Goal: Task Accomplishment & Management: Use online tool/utility

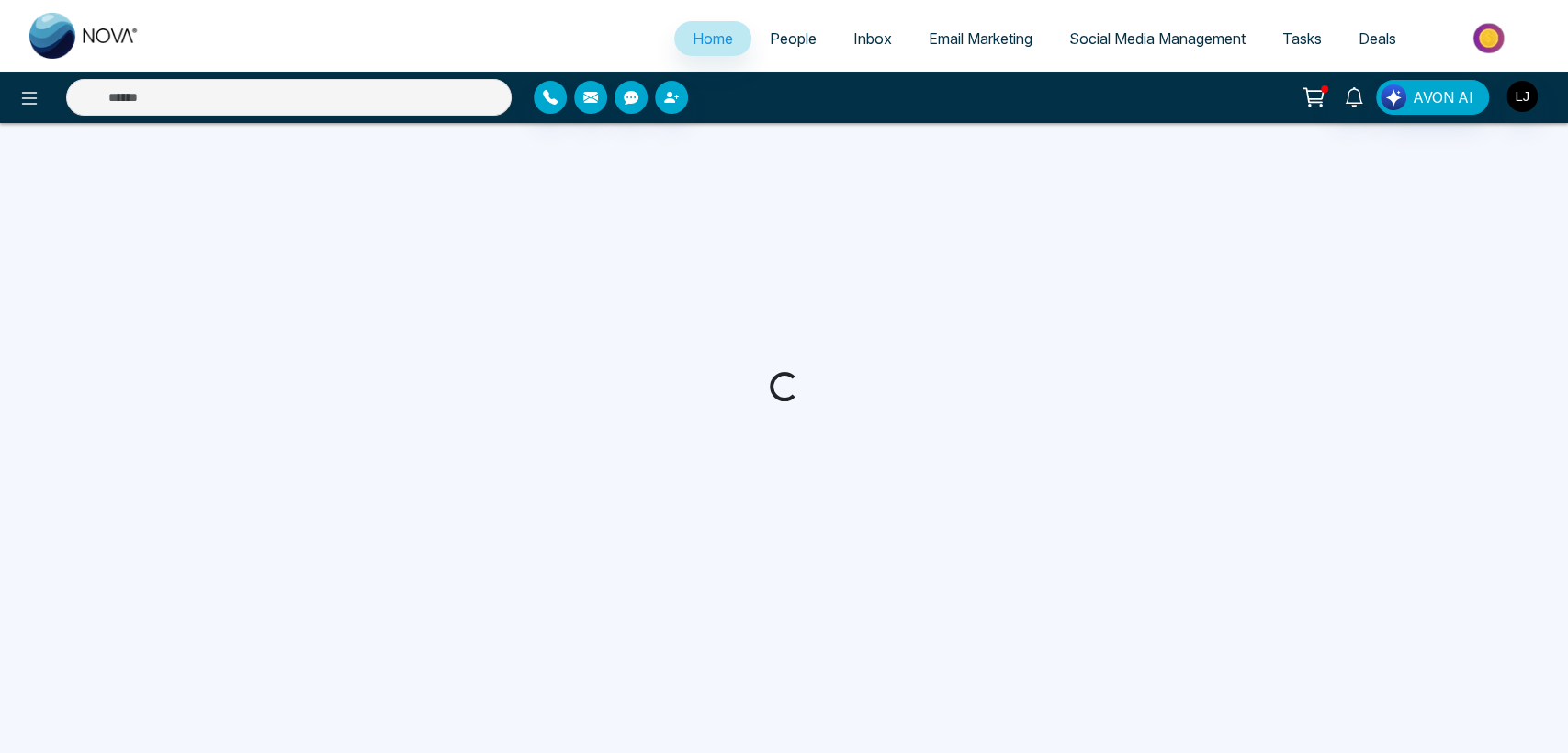
select select "*"
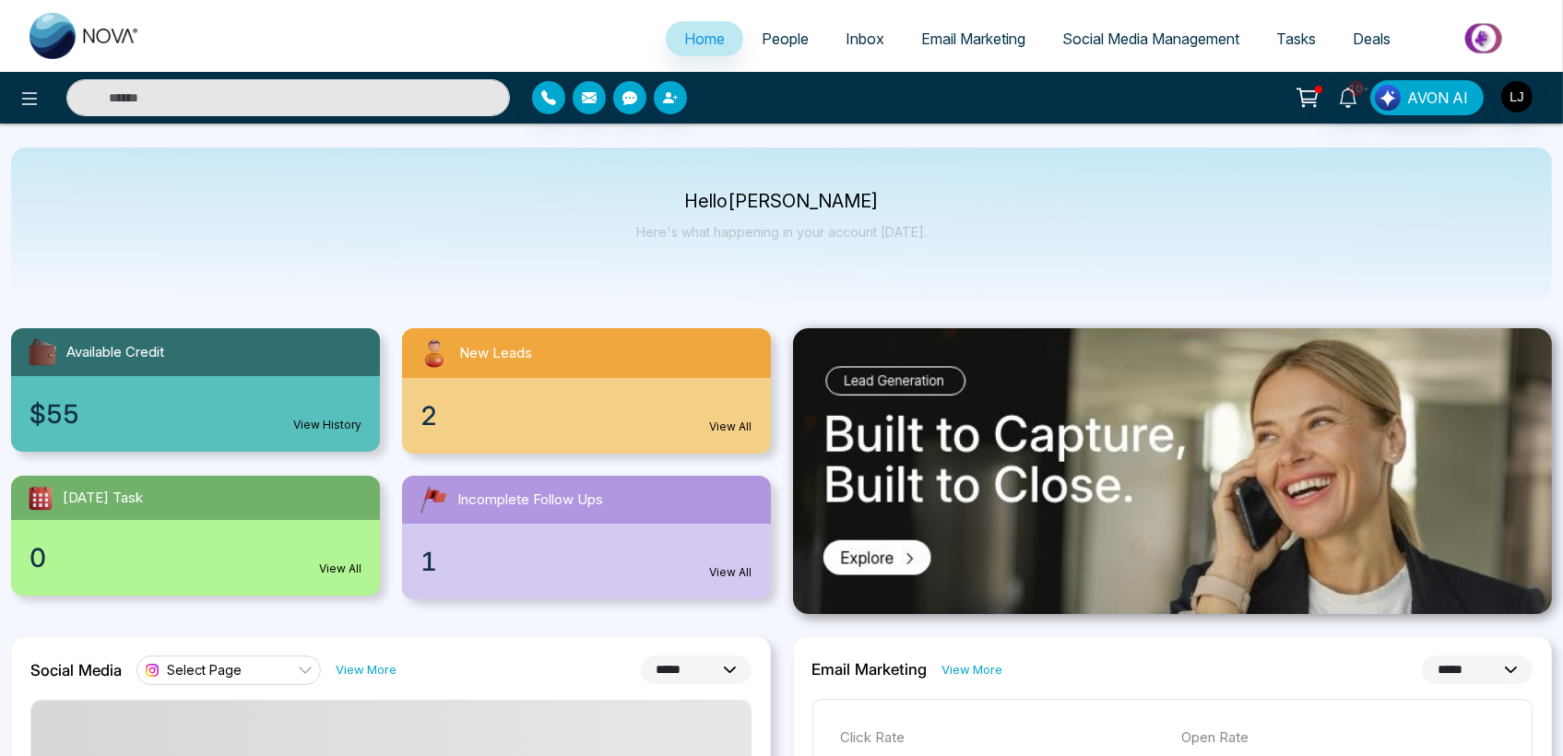
click at [769, 39] on span "People" at bounding box center [785, 39] width 47 height 18
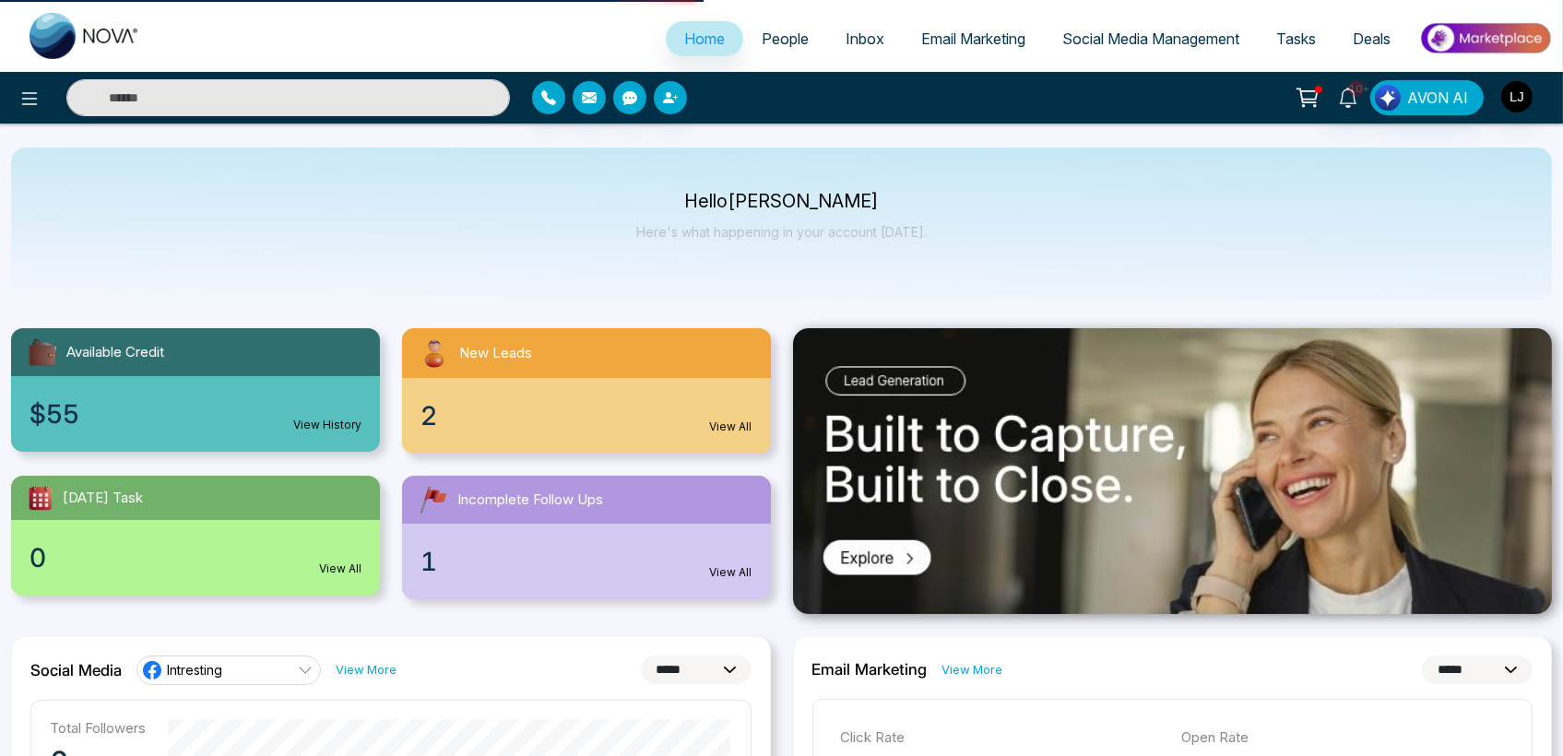
click at [768, 40] on span "People" at bounding box center [785, 39] width 47 height 18
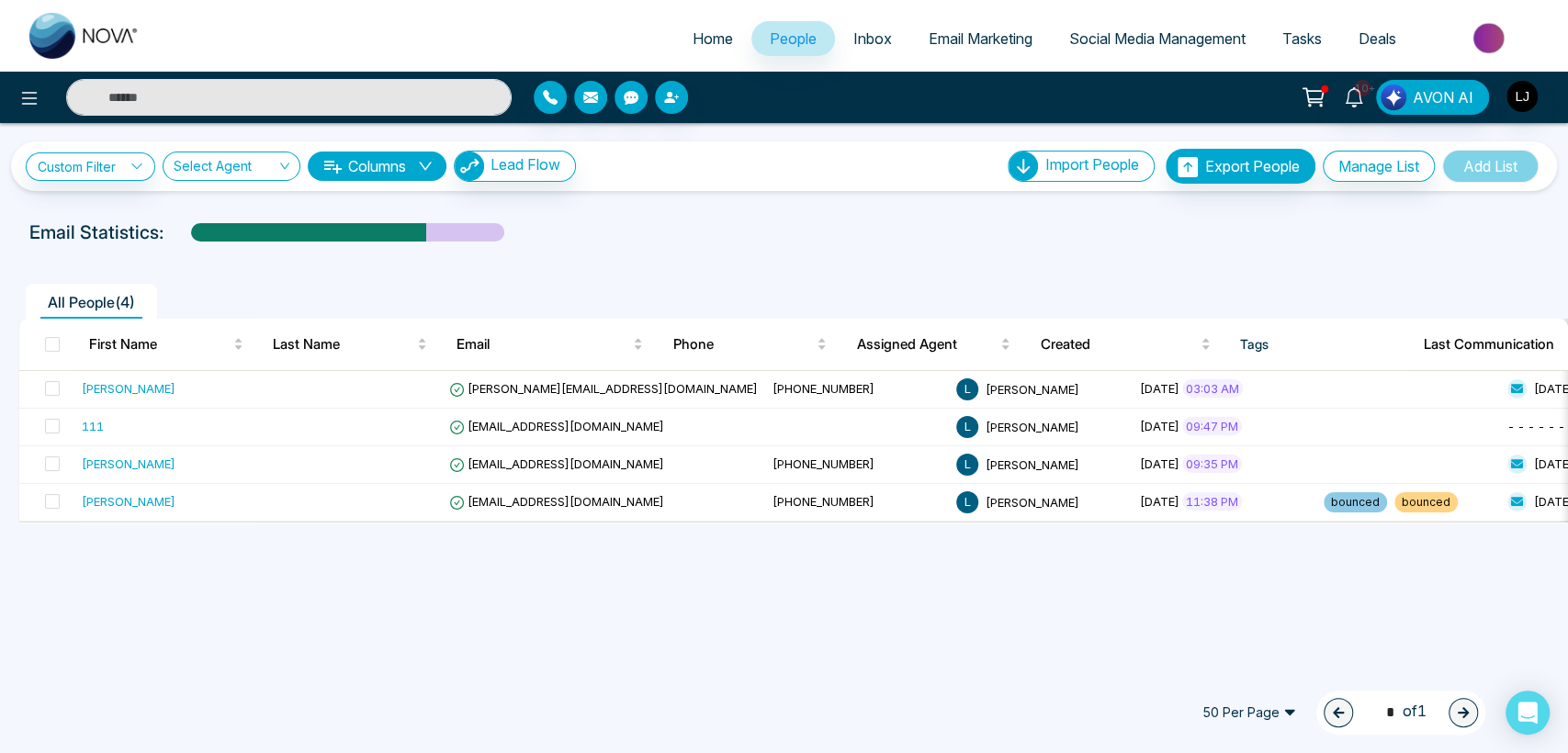
click at [1310, 39] on span "Tasks" at bounding box center [1302, 39] width 40 height 18
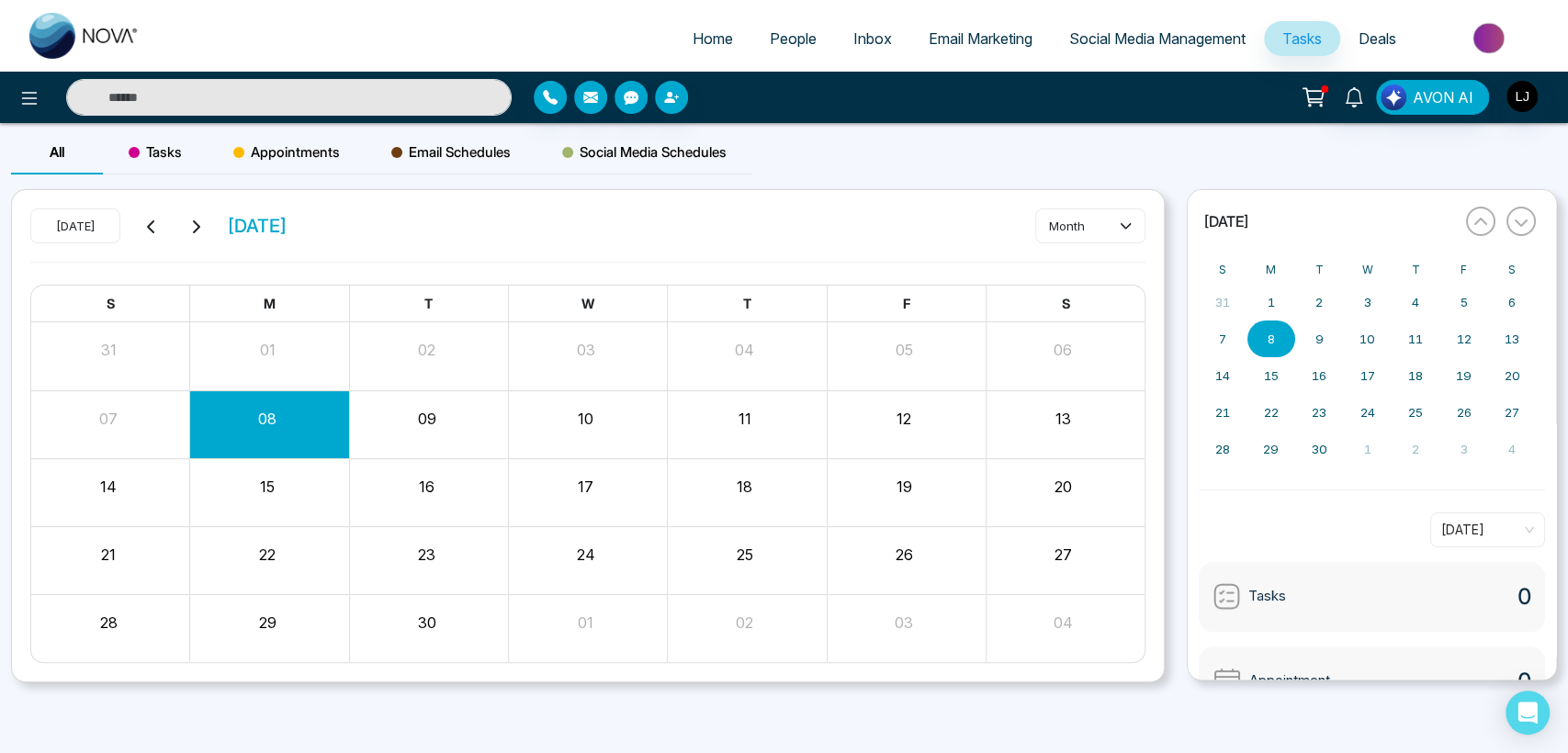
click at [1359, 41] on span "Deals" at bounding box center [1378, 39] width 38 height 18
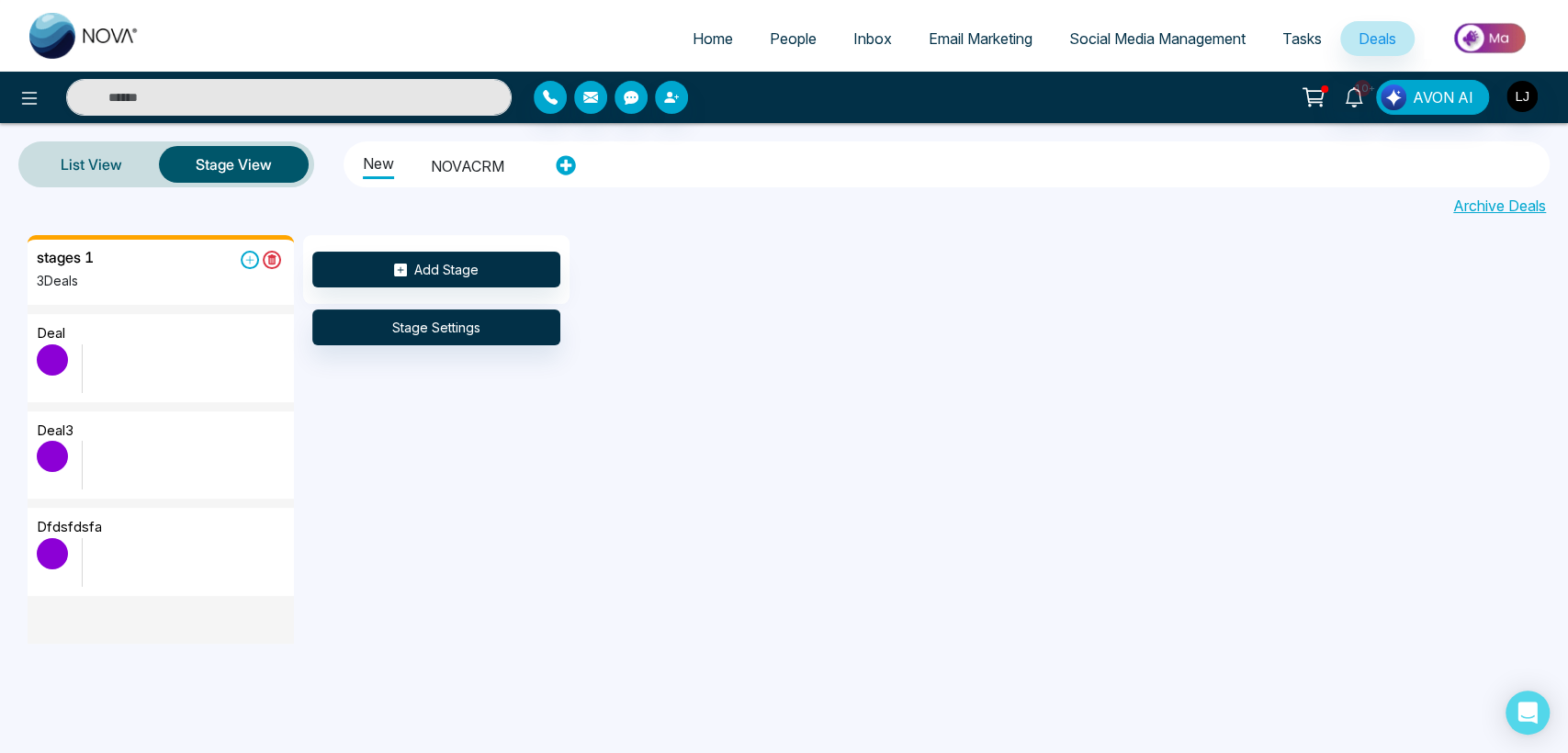
click at [783, 34] on span "People" at bounding box center [793, 39] width 47 height 18
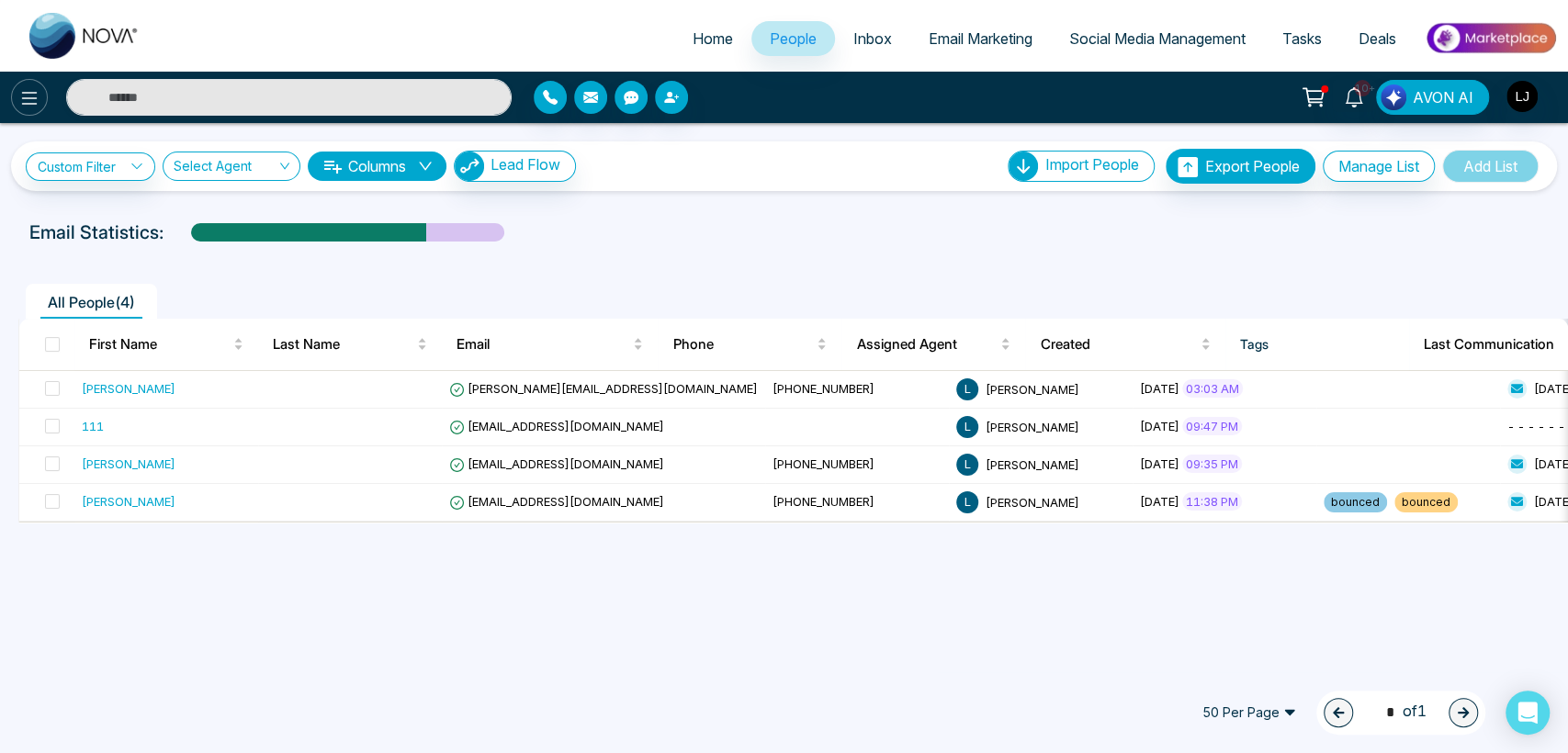
click at [30, 93] on icon at bounding box center [29, 99] width 22 height 22
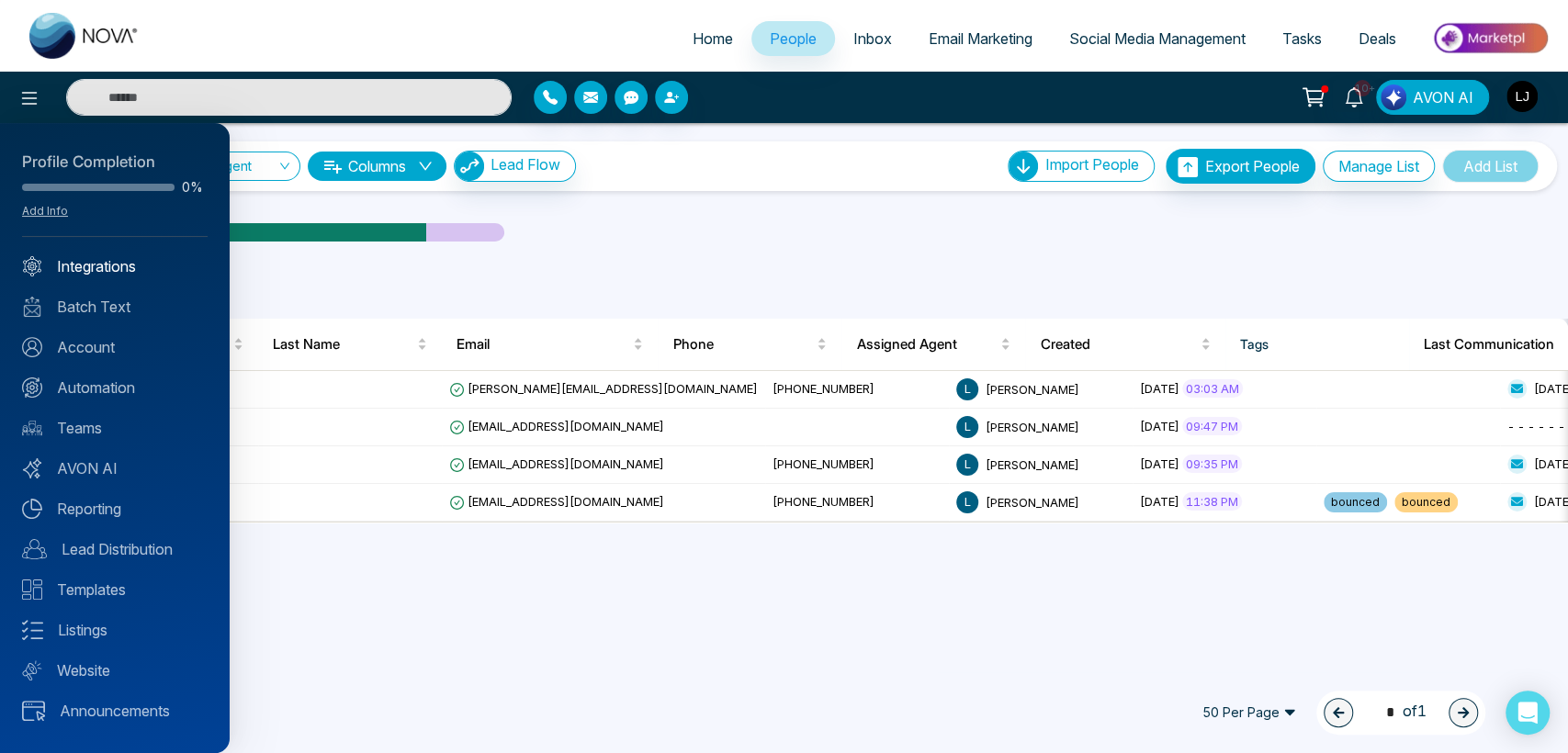
click at [92, 260] on link "Integrations" at bounding box center [115, 266] width 185 height 22
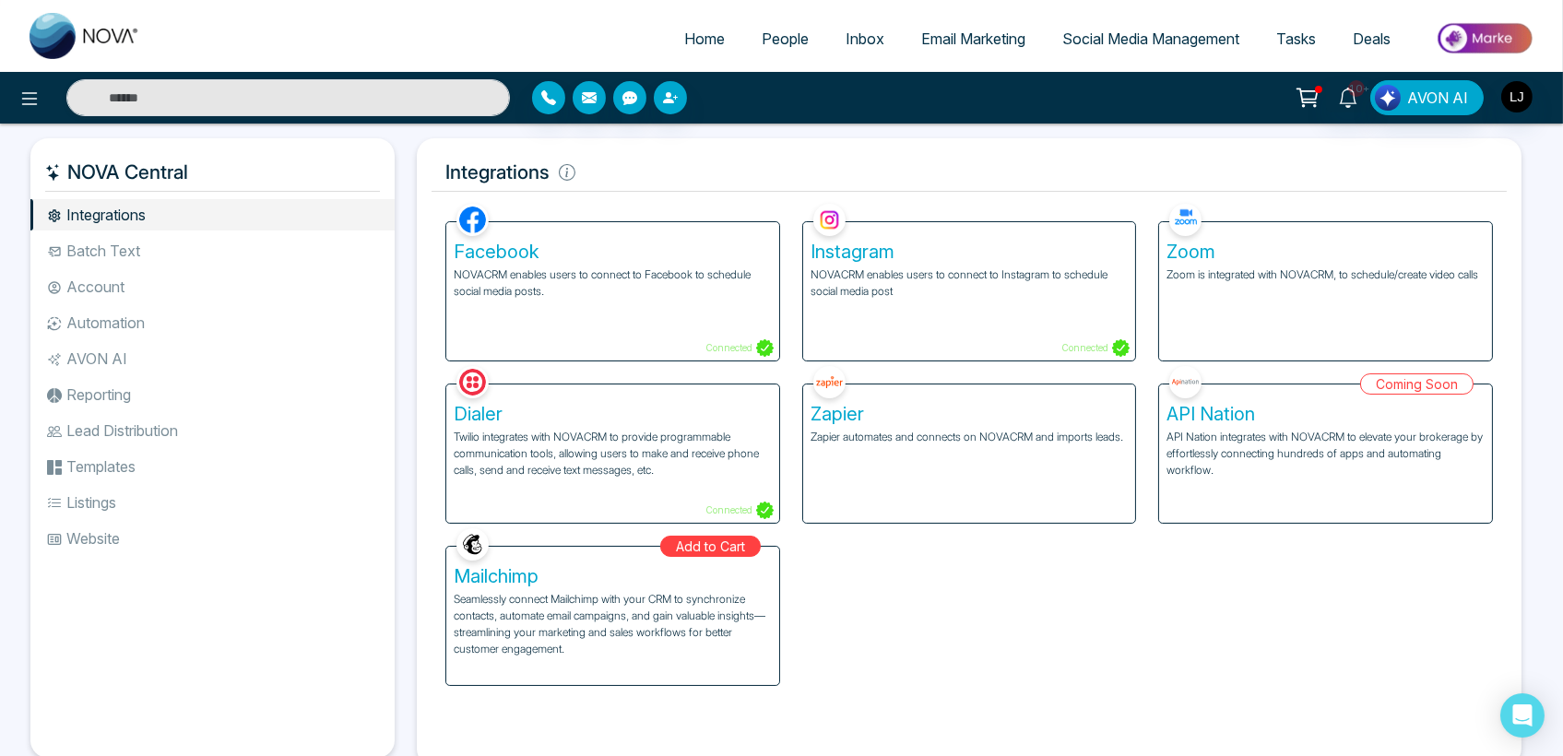
click at [773, 45] on span "People" at bounding box center [785, 39] width 47 height 18
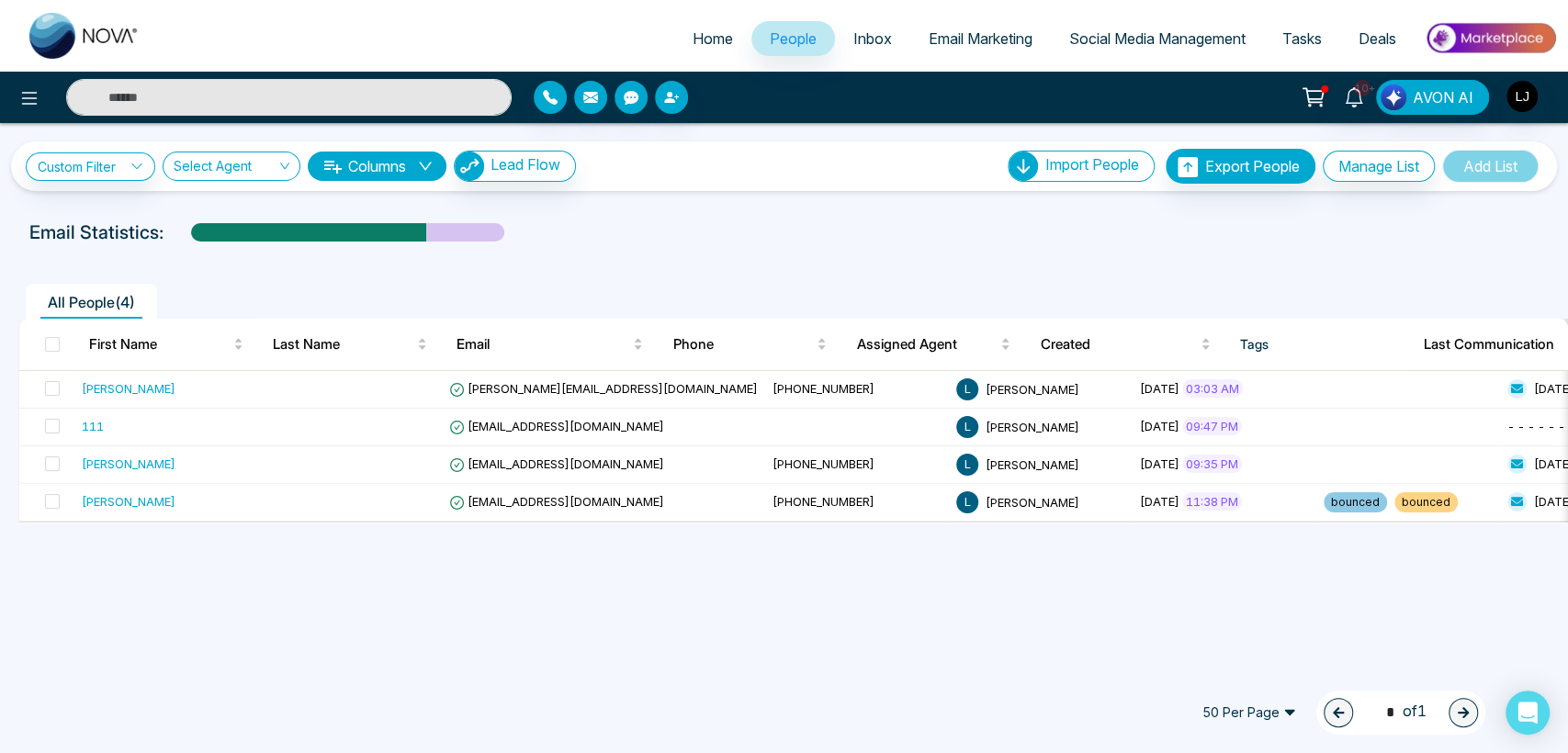
click at [864, 36] on span "Inbox" at bounding box center [873, 39] width 39 height 18
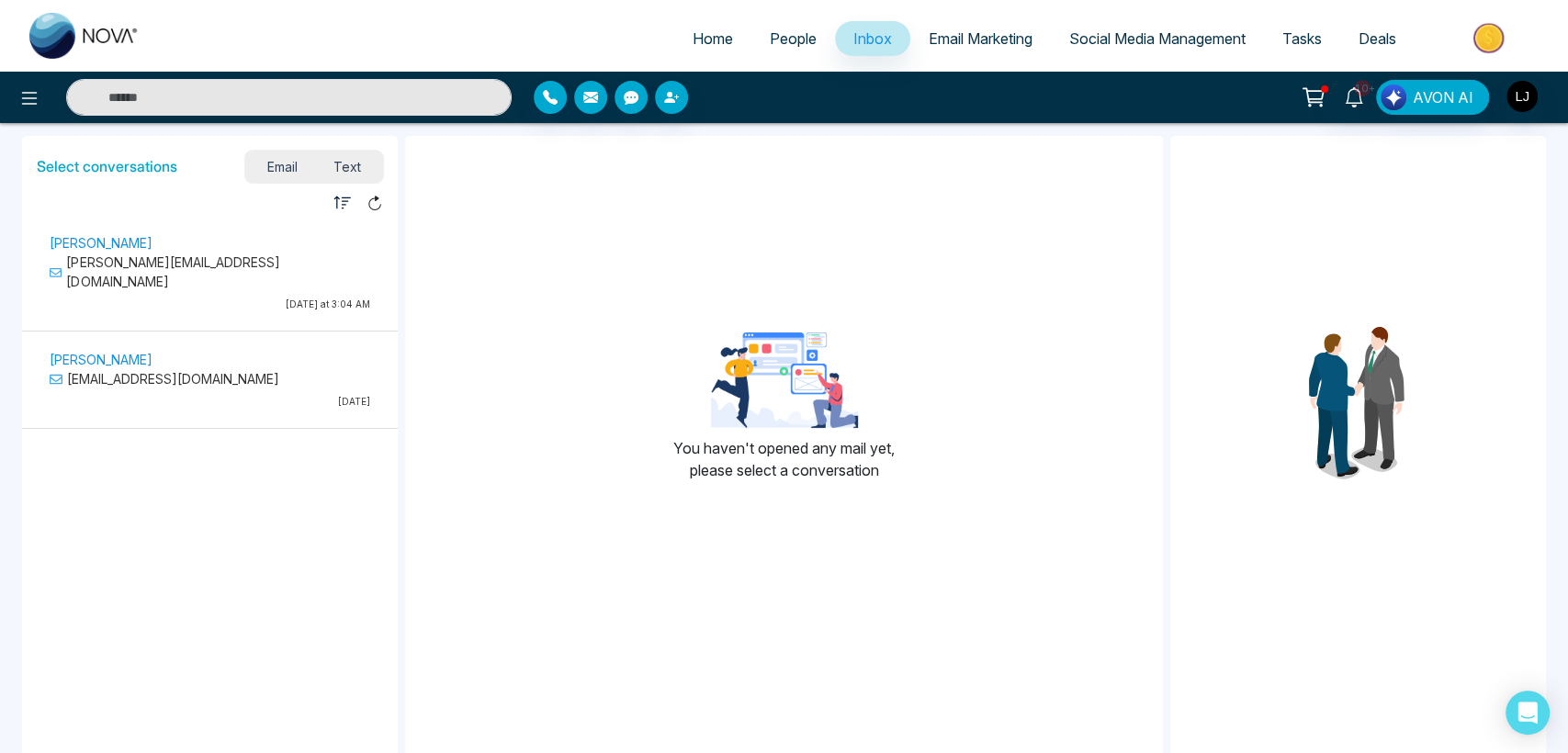
click at [719, 36] on span "Home" at bounding box center [712, 39] width 41 height 18
select select "*"
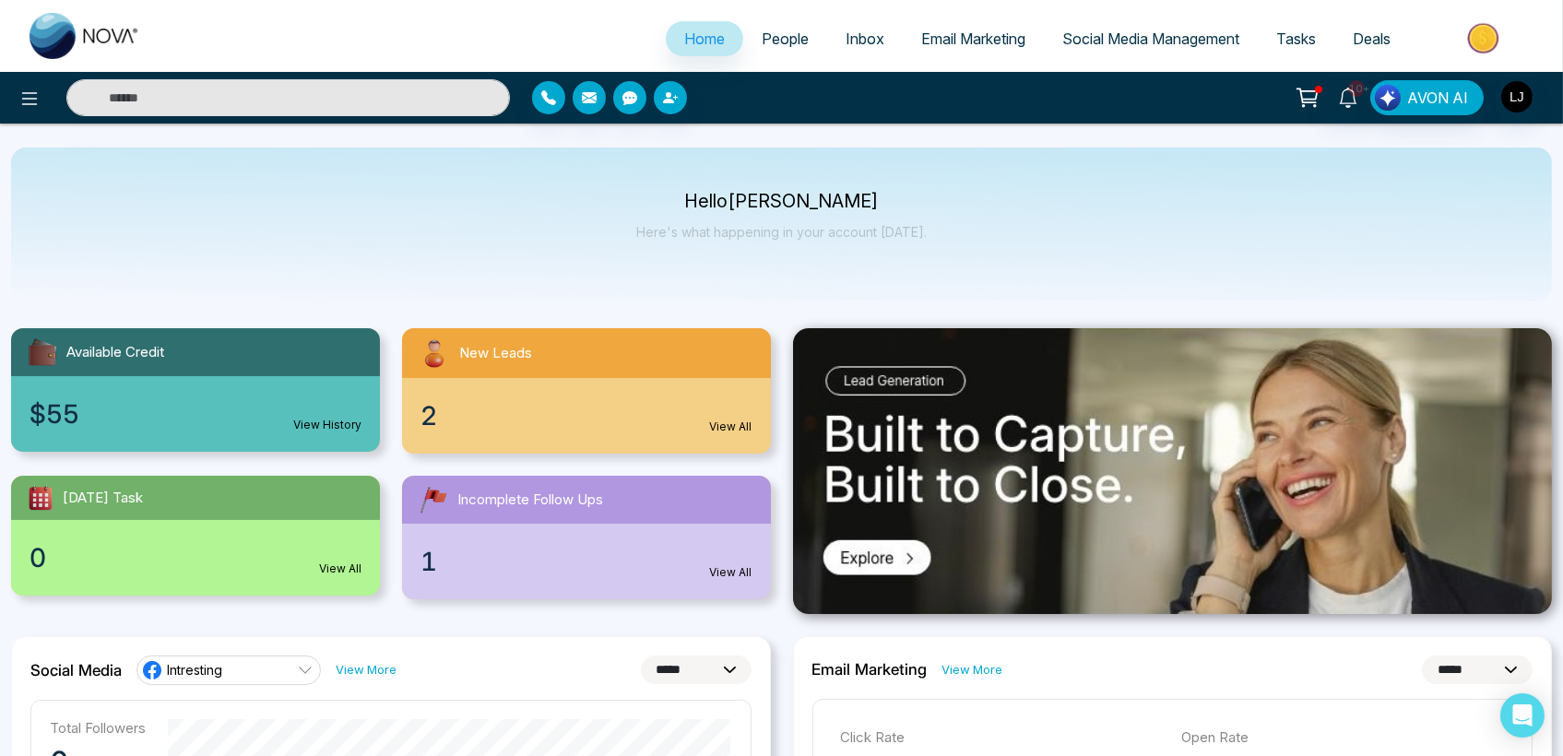
click at [777, 30] on span "People" at bounding box center [785, 39] width 47 height 18
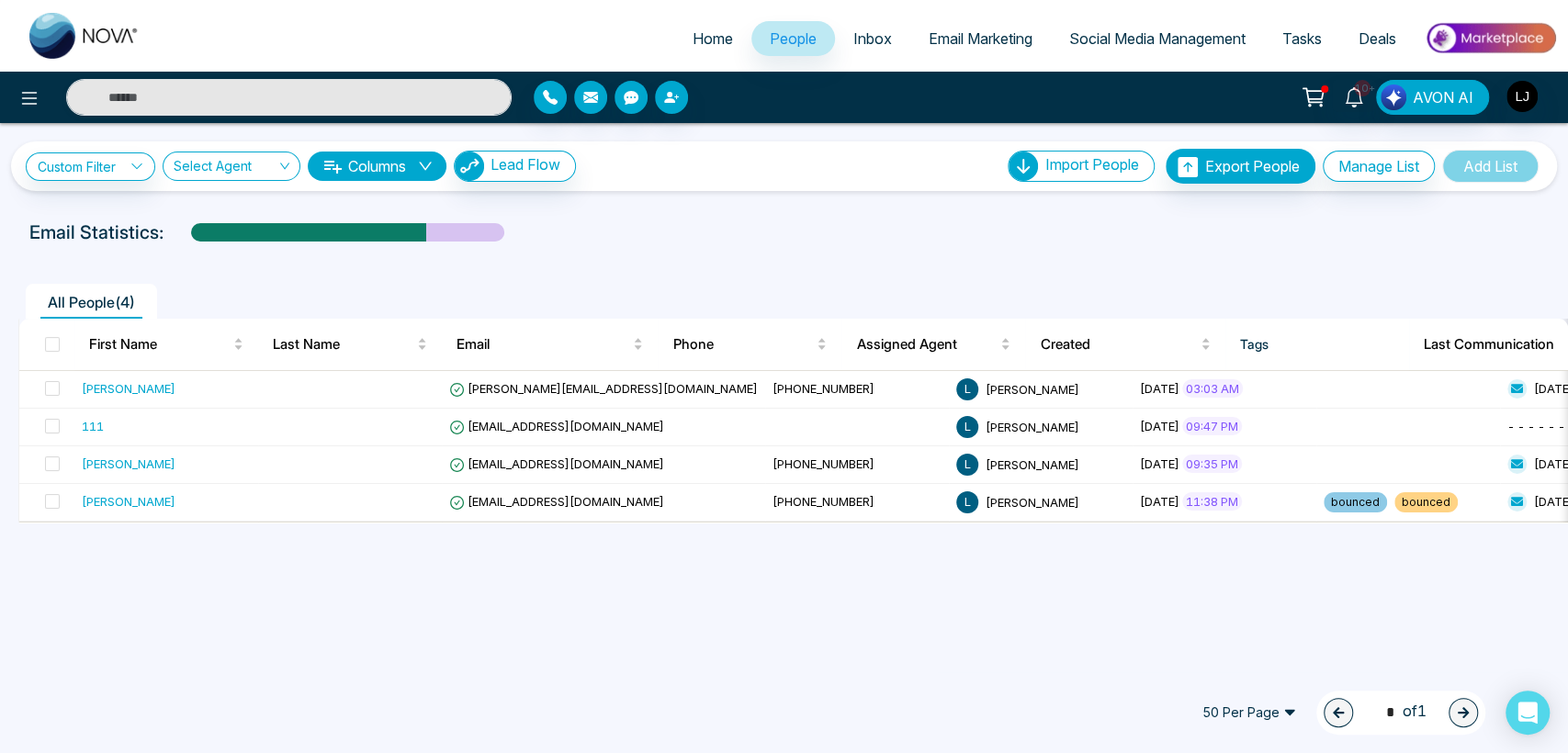
click at [956, 39] on span "Email Marketing" at bounding box center [980, 39] width 104 height 18
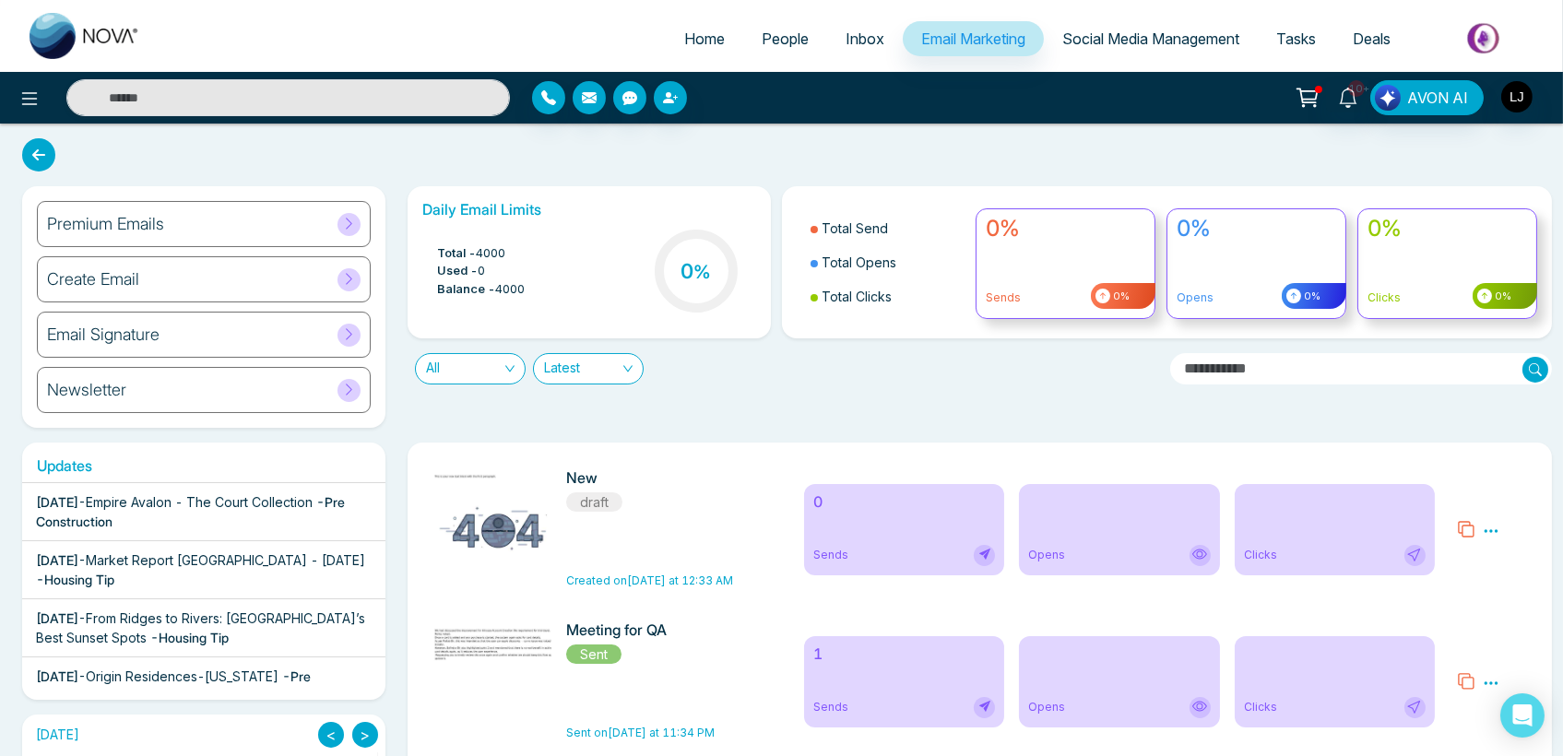
click at [848, 40] on span "Inbox" at bounding box center [865, 39] width 39 height 18
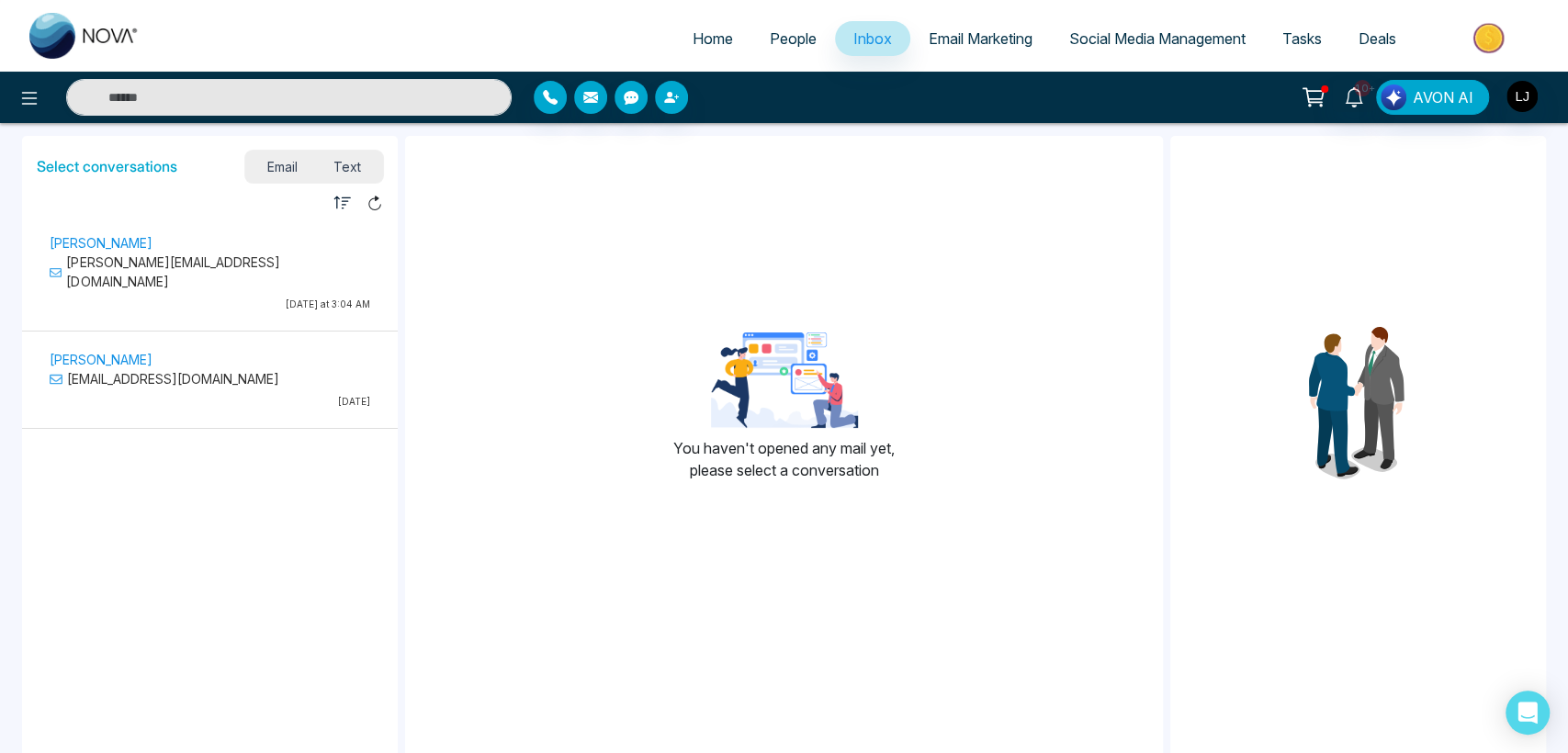
click at [1107, 43] on span "Social Media Management" at bounding box center [1157, 39] width 176 height 18
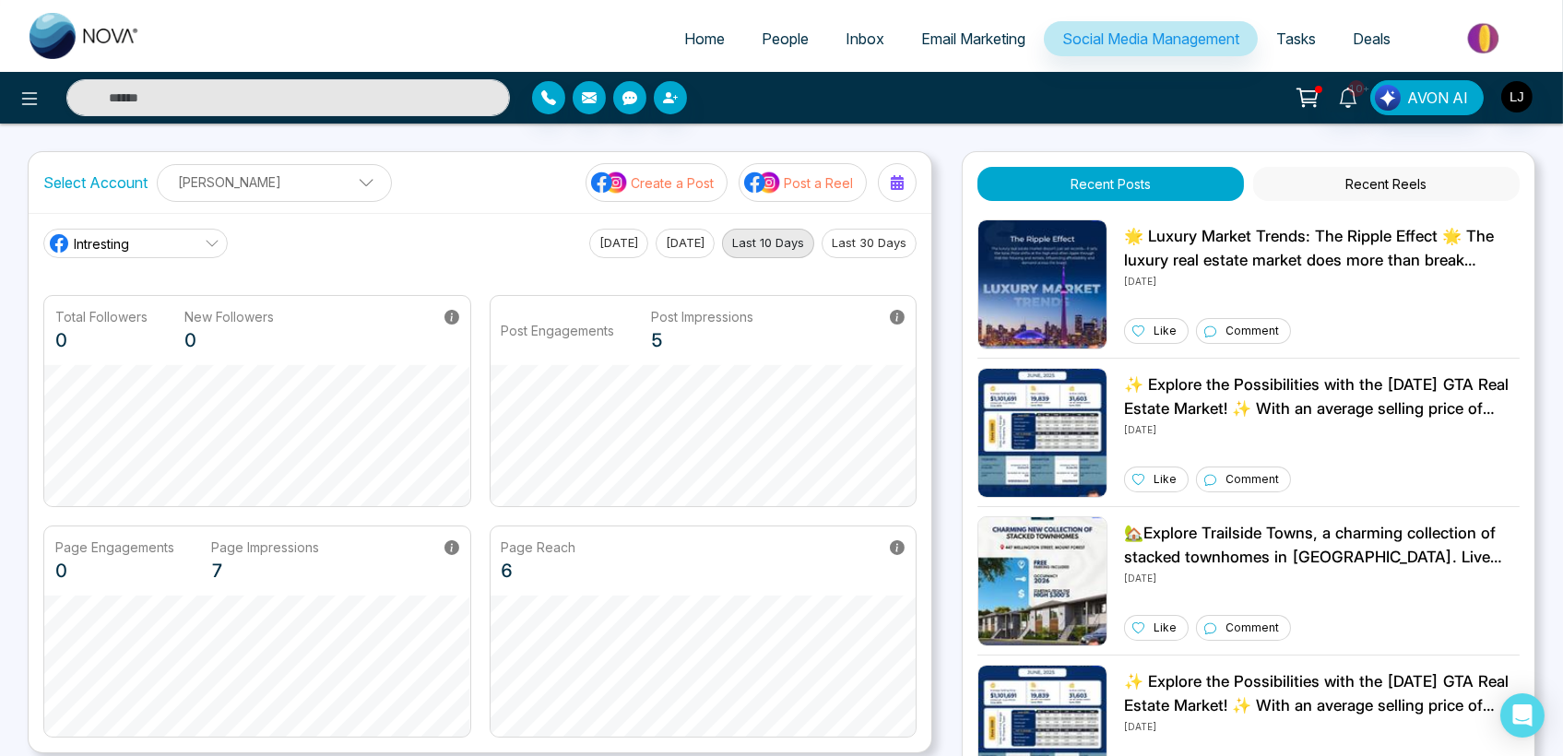
click at [191, 231] on link "Intresting" at bounding box center [135, 244] width 184 height 30
click at [160, 329] on span "Lokesh Avinash Joshi" at bounding box center [188, 325] width 210 height 20
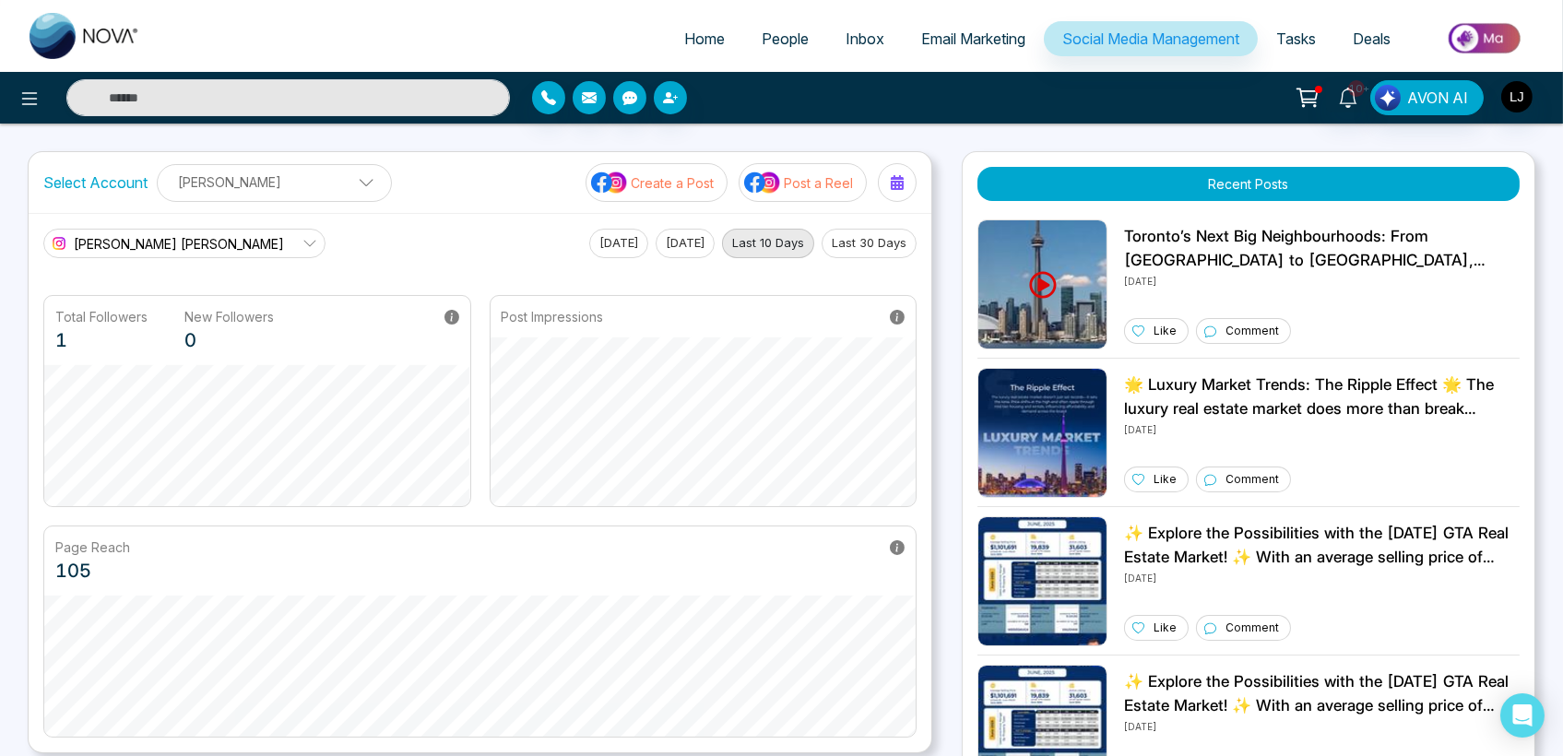
click at [867, 232] on button "Last 30 Days" at bounding box center [869, 244] width 95 height 30
click at [697, 27] on link "Home" at bounding box center [704, 38] width 77 height 35
select select "*"
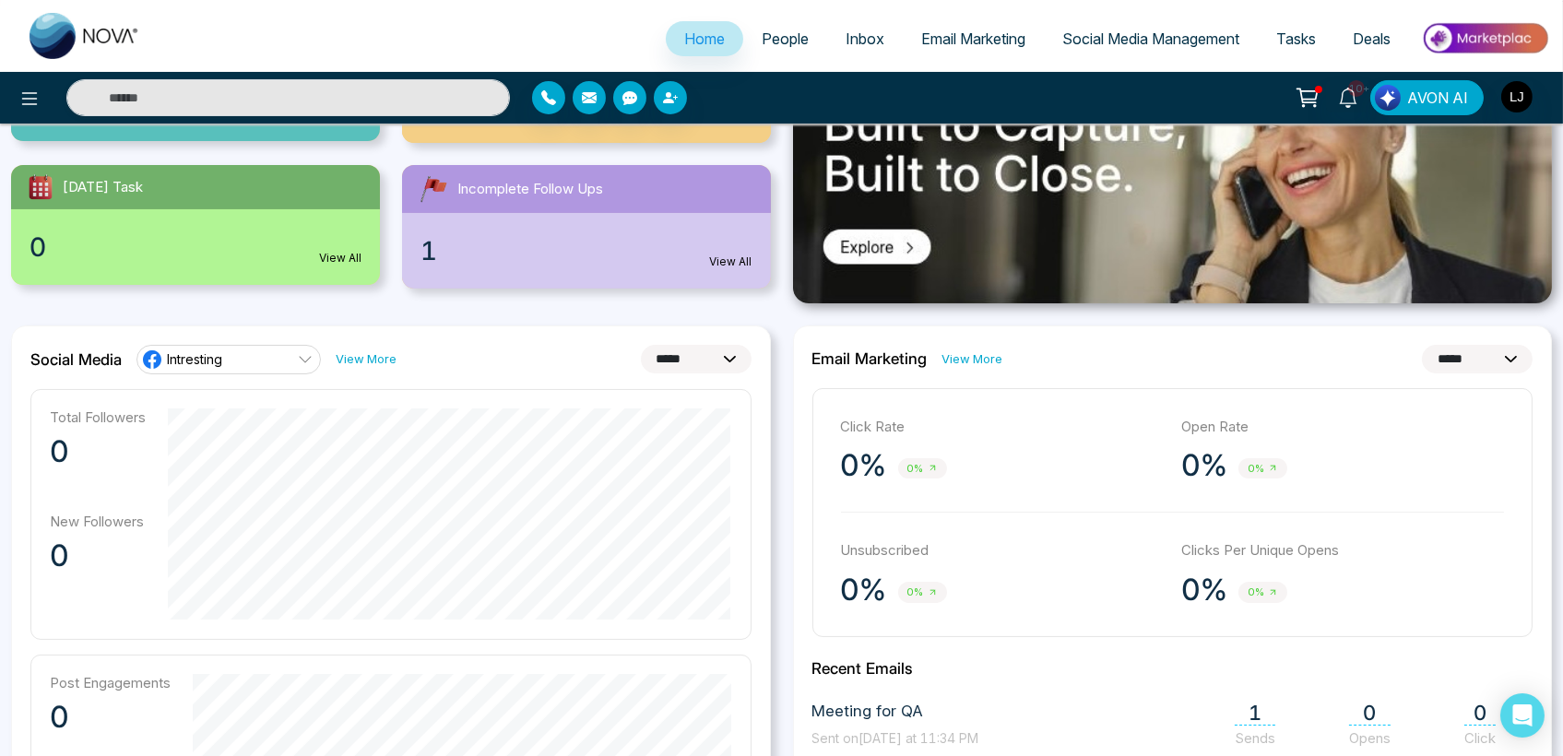
scroll to position [307, 0]
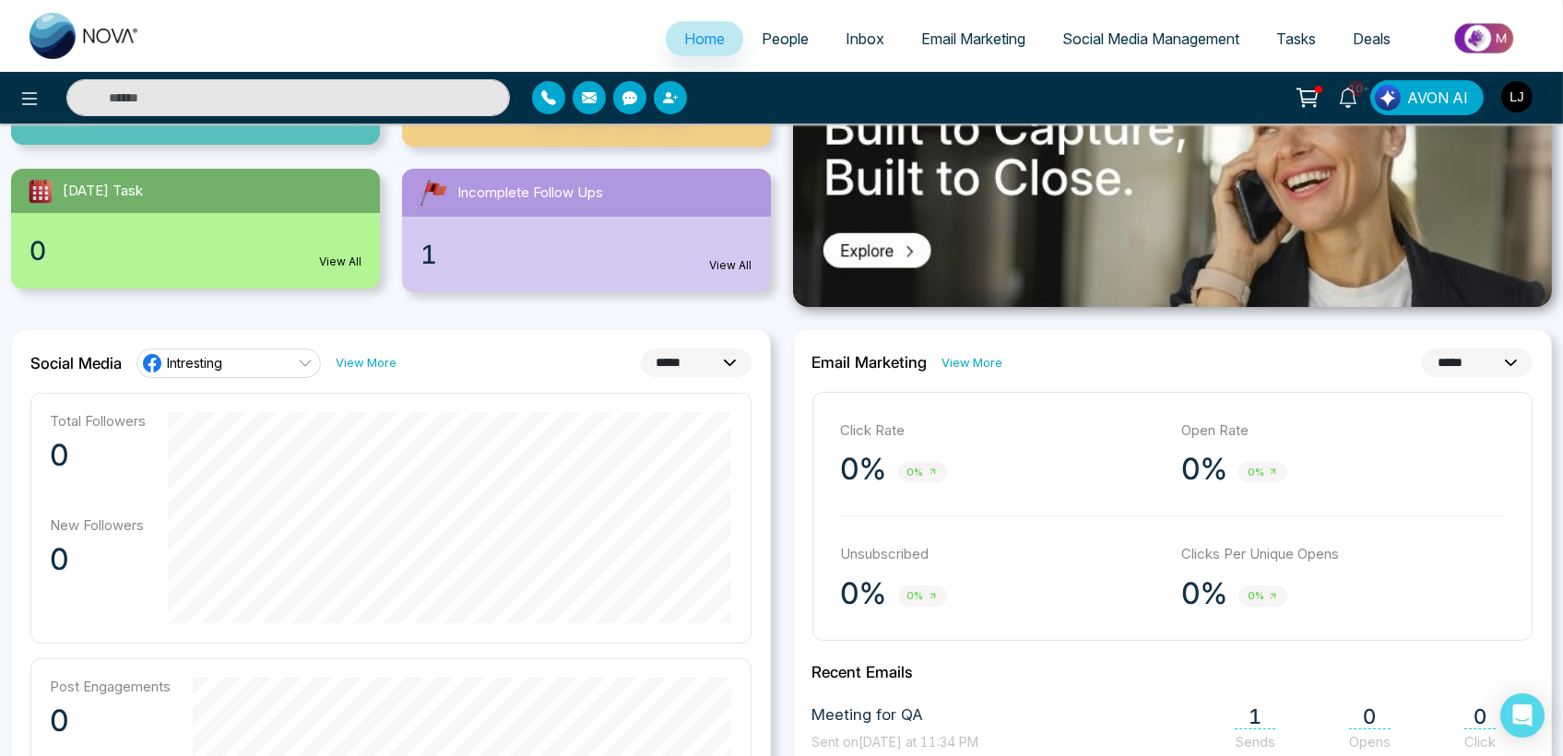
click at [189, 354] on span "Intresting" at bounding box center [194, 363] width 55 height 18
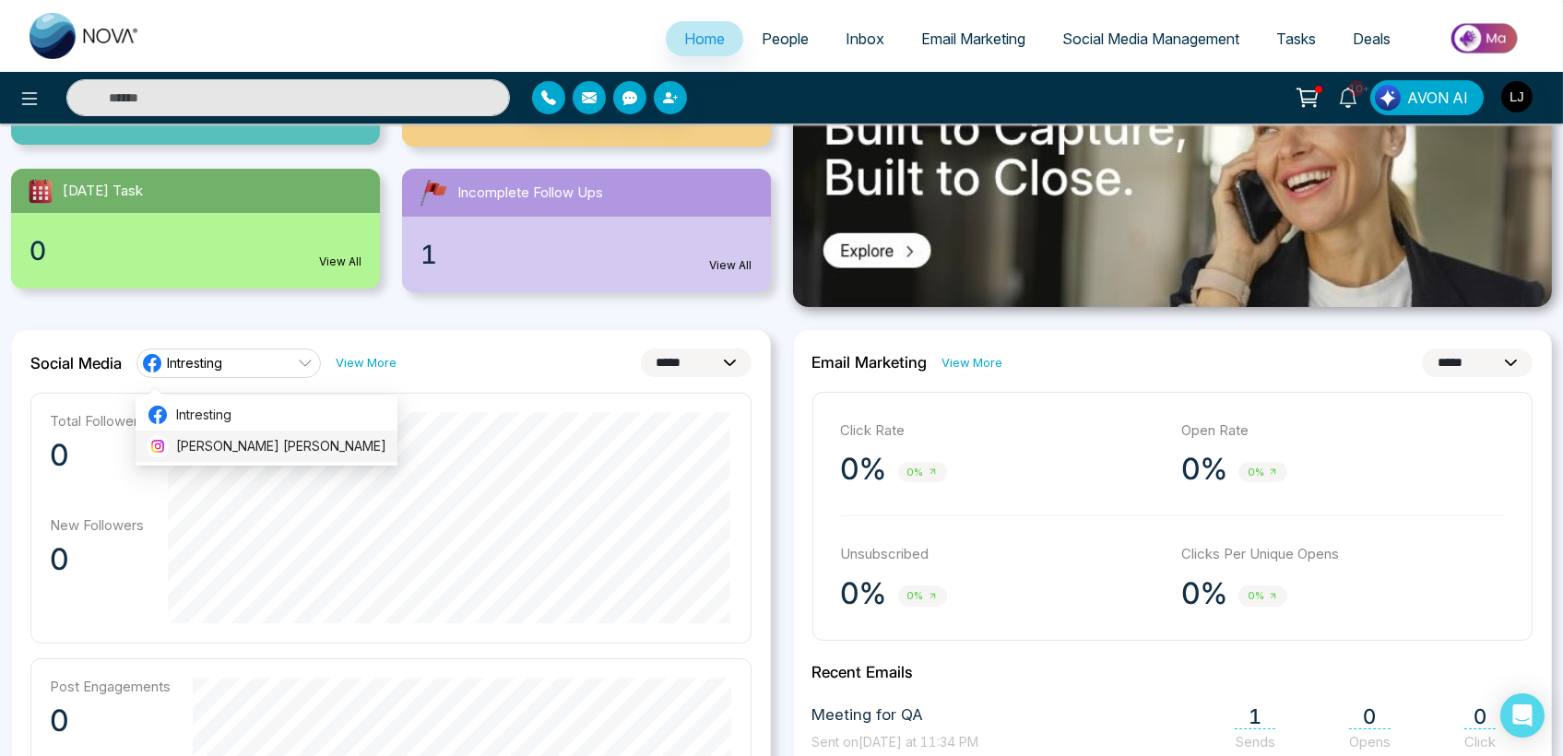
click at [195, 434] on li "Lokesh Avinash Joshi" at bounding box center [267, 446] width 262 height 31
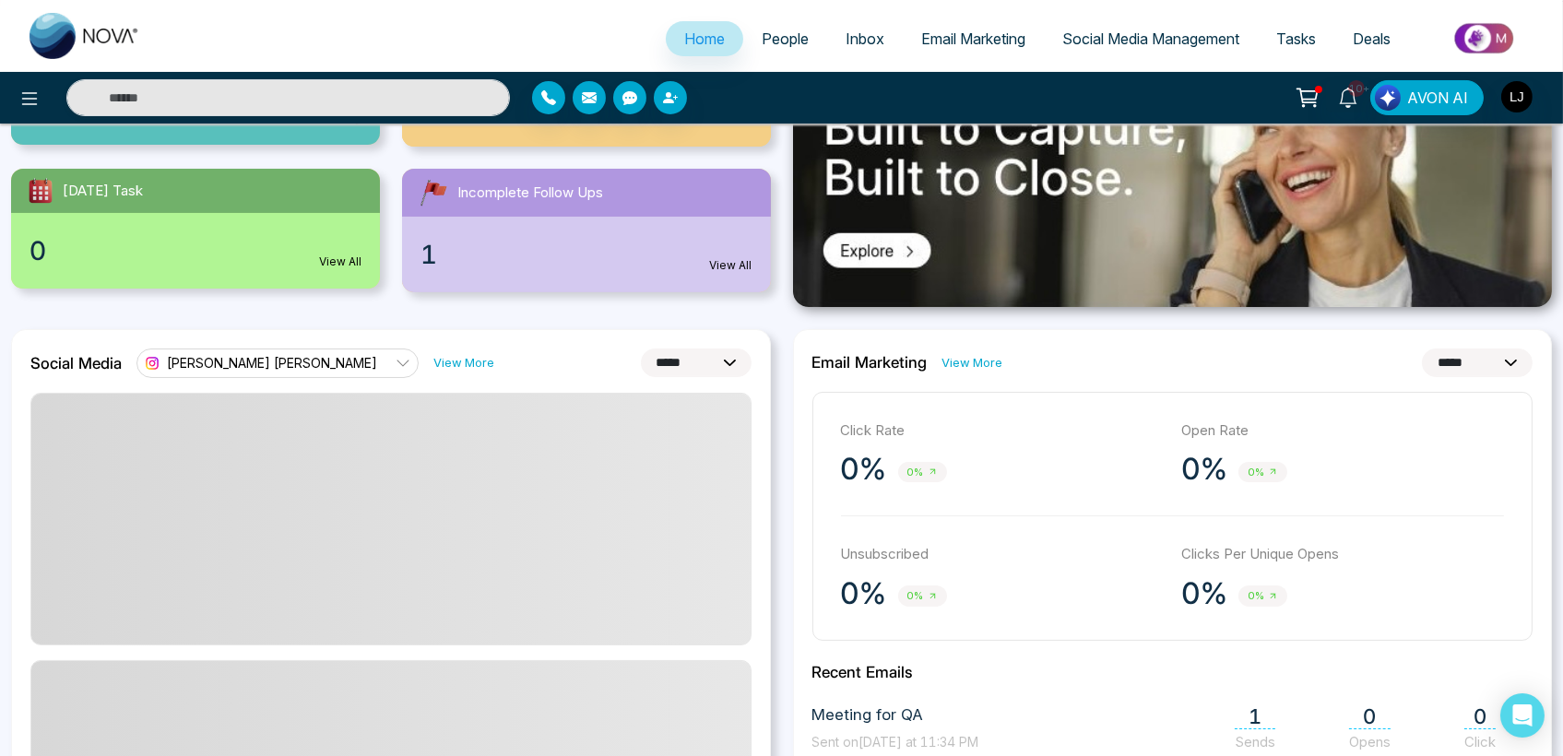
click at [650, 344] on div "**********" at bounding box center [391, 764] width 760 height 870
click at [654, 349] on select "**********" at bounding box center [696, 363] width 111 height 29
select select "**"
click at [641, 349] on select "**********" at bounding box center [696, 363] width 111 height 29
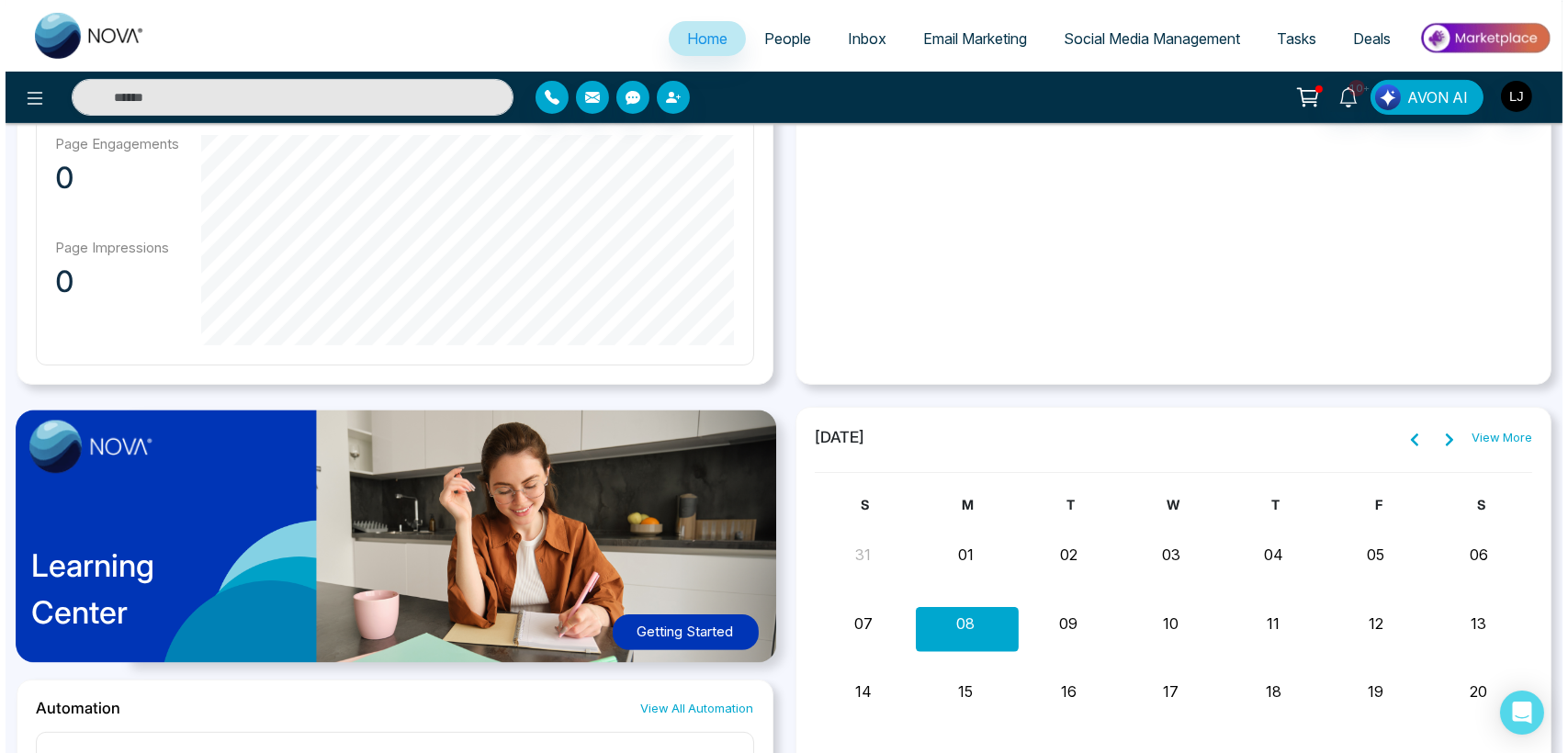
scroll to position [713, 0]
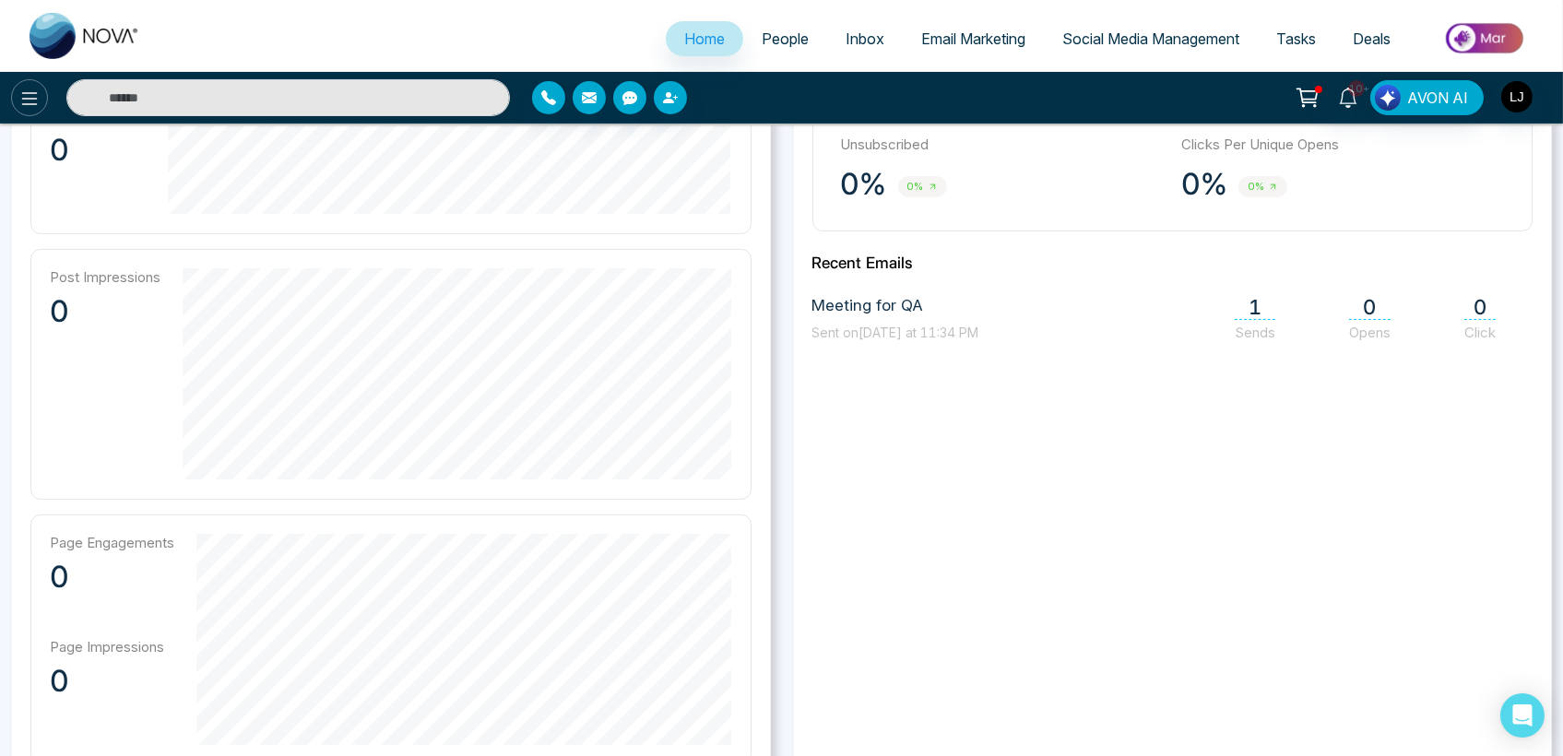
click at [35, 90] on icon at bounding box center [29, 99] width 22 height 22
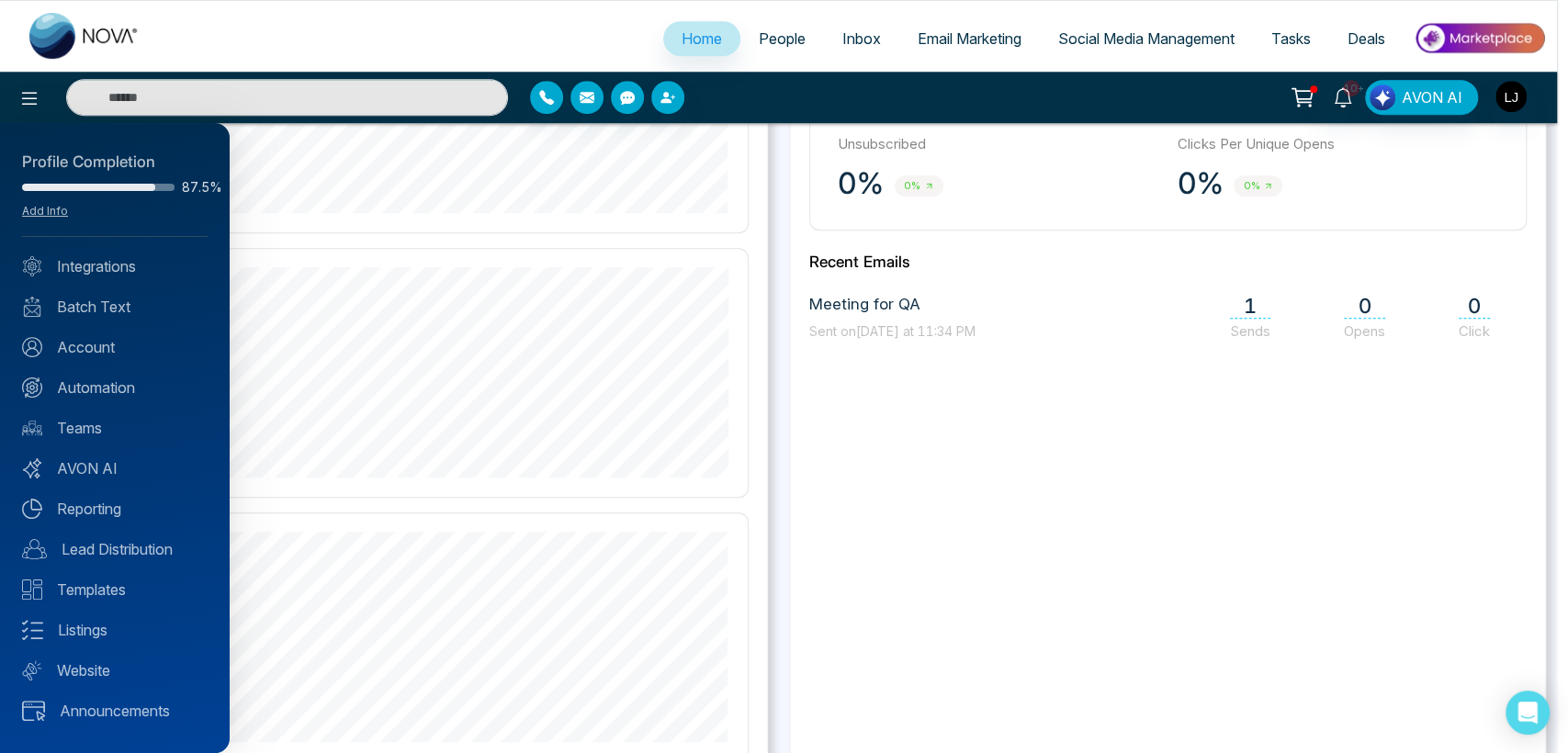
click at [92, 246] on div "Profile Completion 87.5% Add Info Integrations Batch Text Account Automation Te…" at bounding box center [115, 438] width 230 height 630
click at [93, 259] on link "Integrations" at bounding box center [115, 266] width 185 height 22
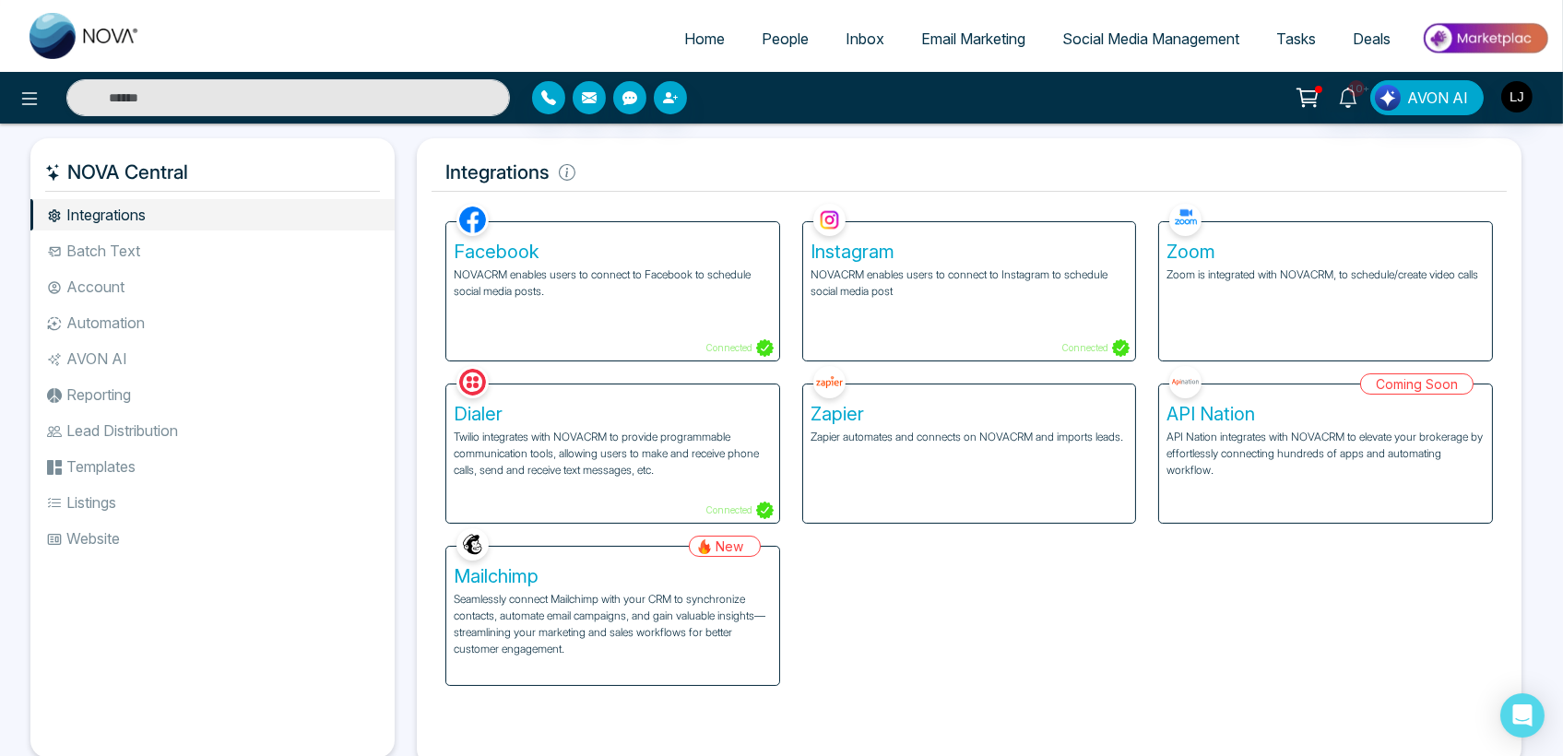
click at [1096, 41] on span "Social Media Management" at bounding box center [1150, 39] width 177 height 18
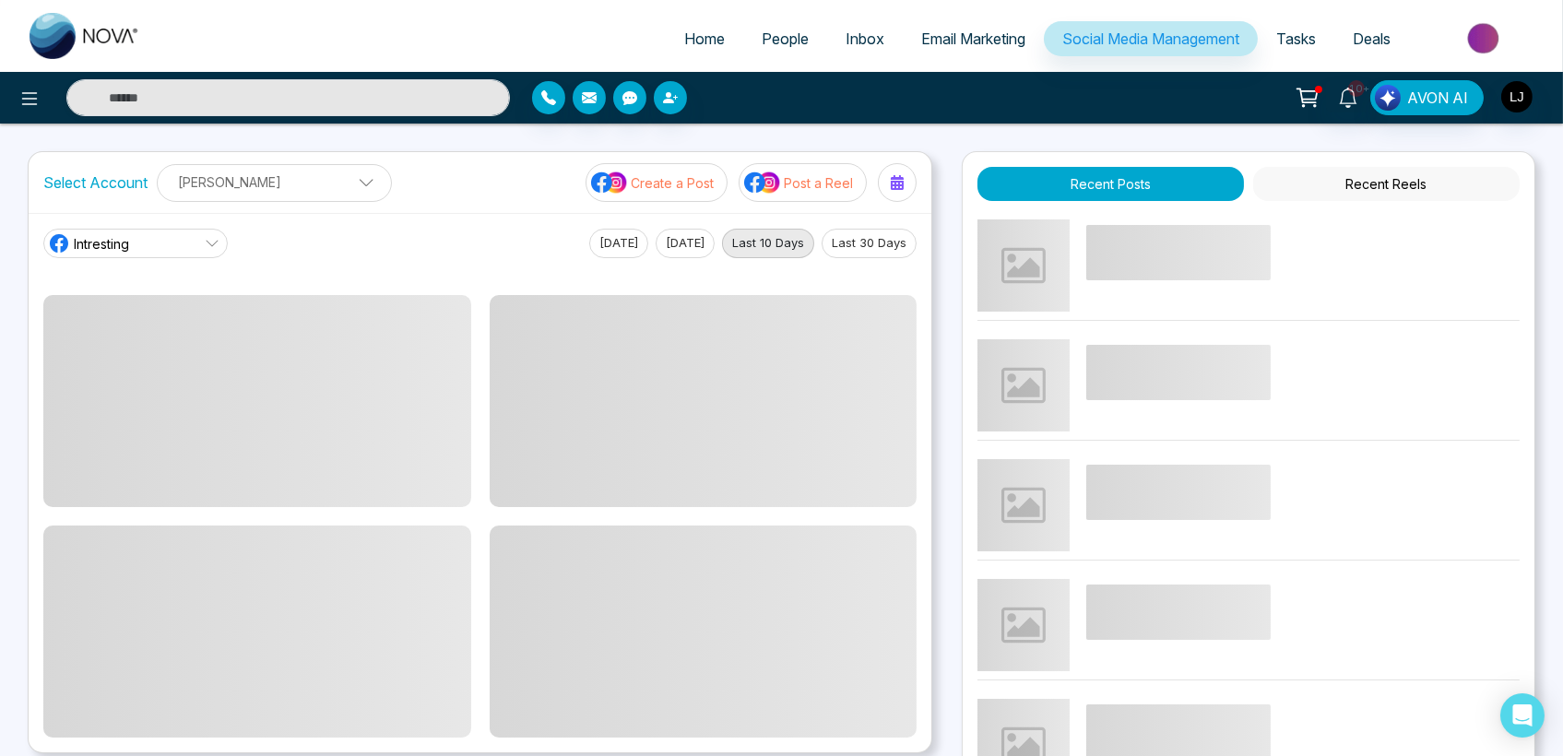
click at [164, 242] on link "Intresting" at bounding box center [135, 244] width 184 height 30
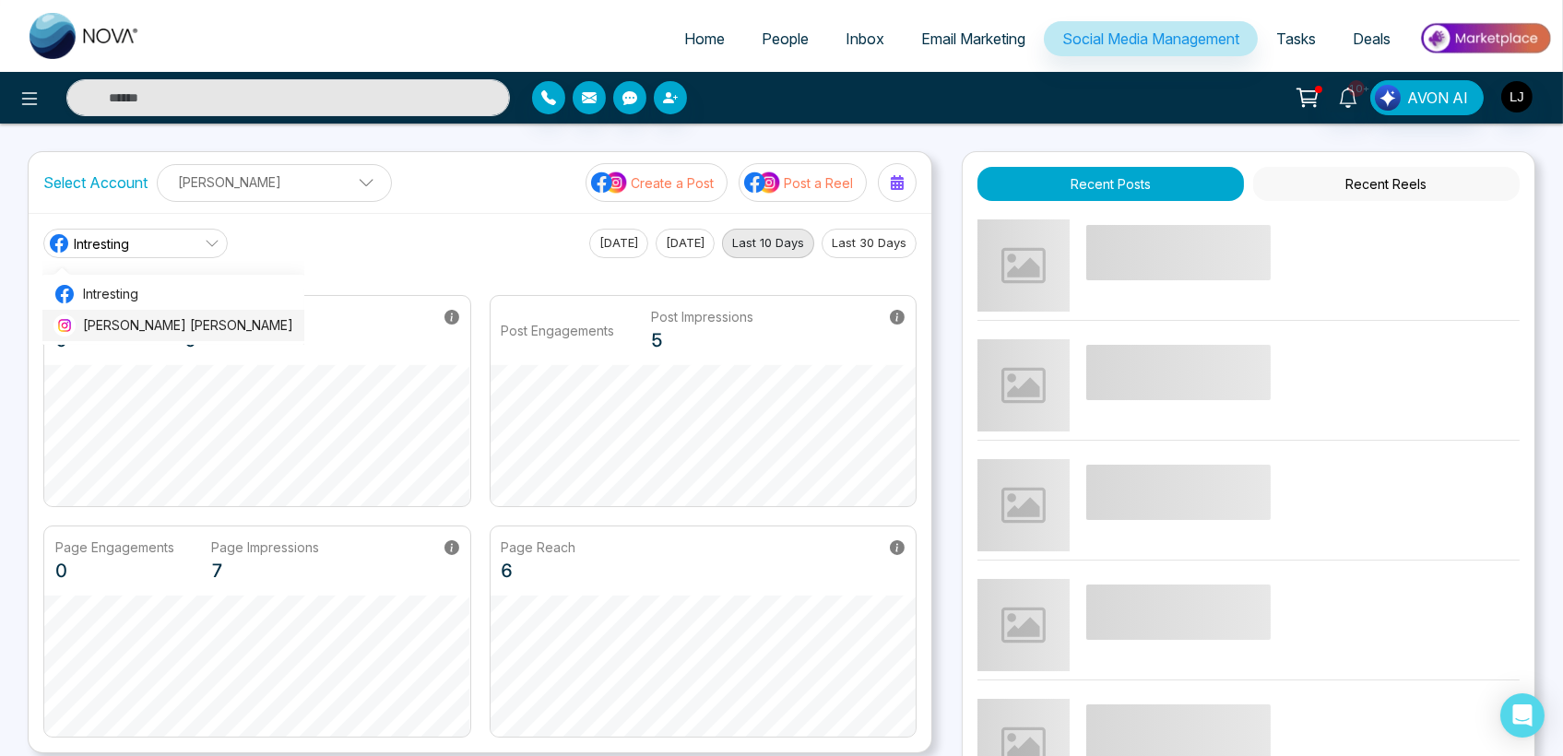
click at [159, 314] on li "Lokesh Avinash Joshi" at bounding box center [173, 325] width 262 height 31
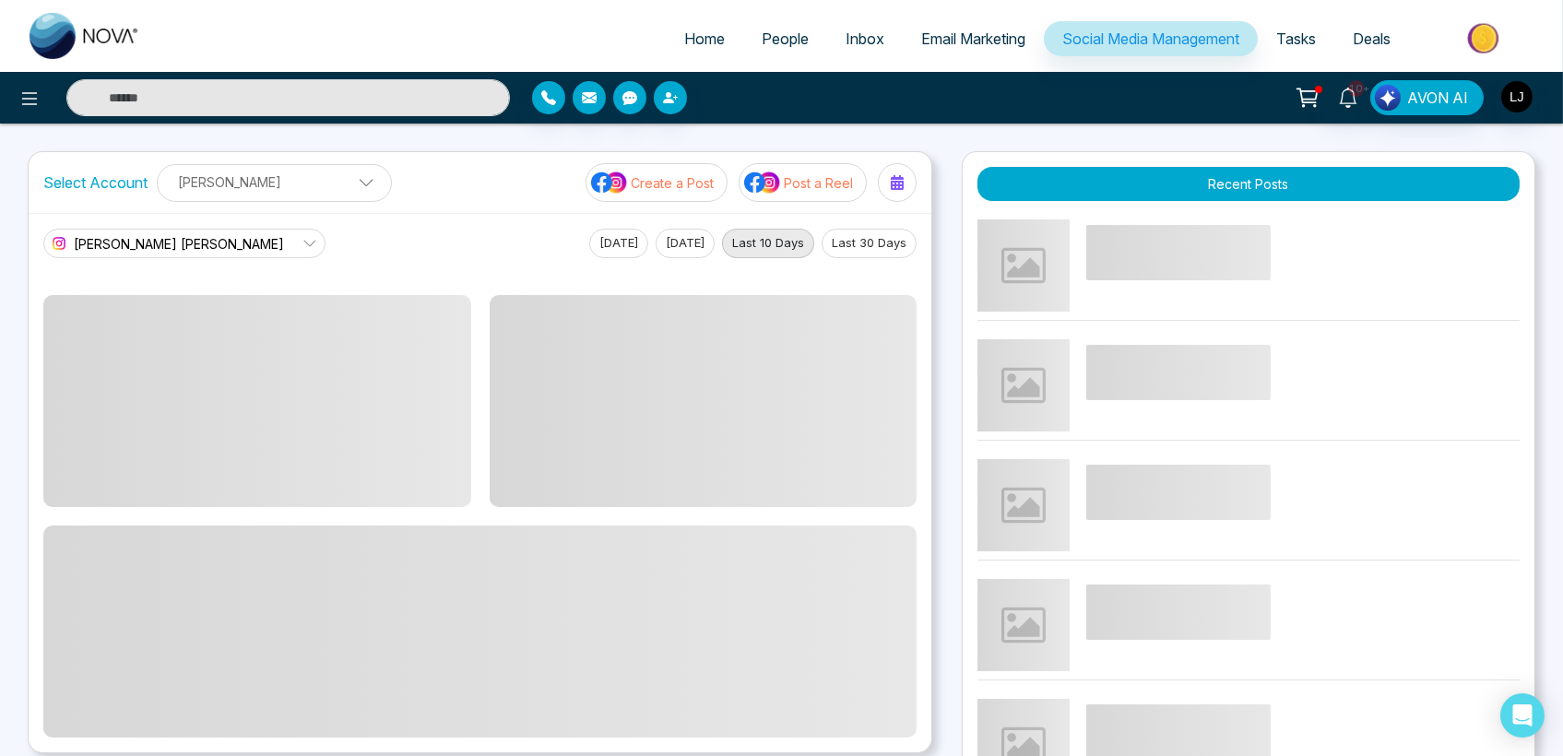
click at [892, 238] on button "Last 30 Days" at bounding box center [869, 244] width 95 height 30
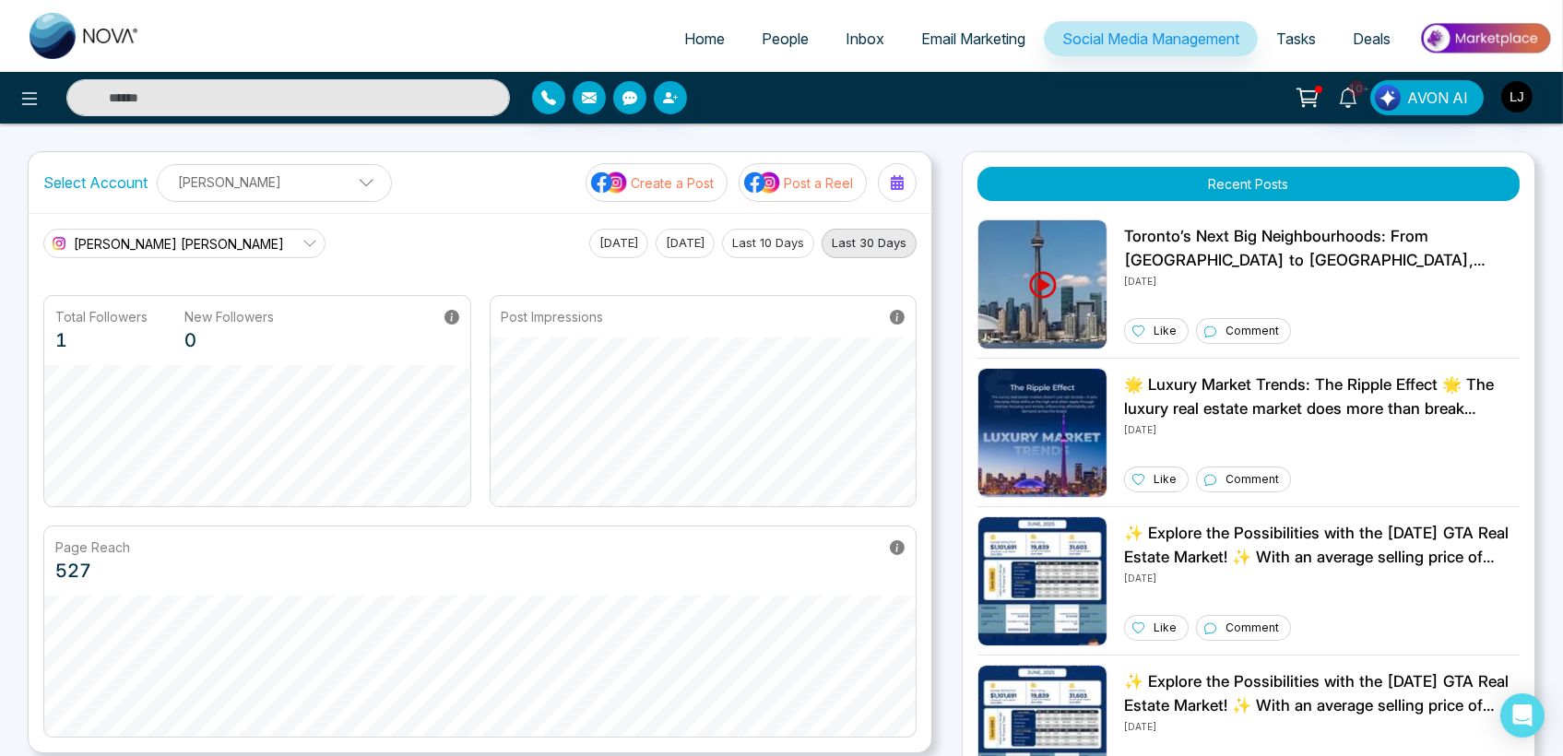
click at [693, 31] on span "Home" at bounding box center [704, 39] width 41 height 18
select select "*"
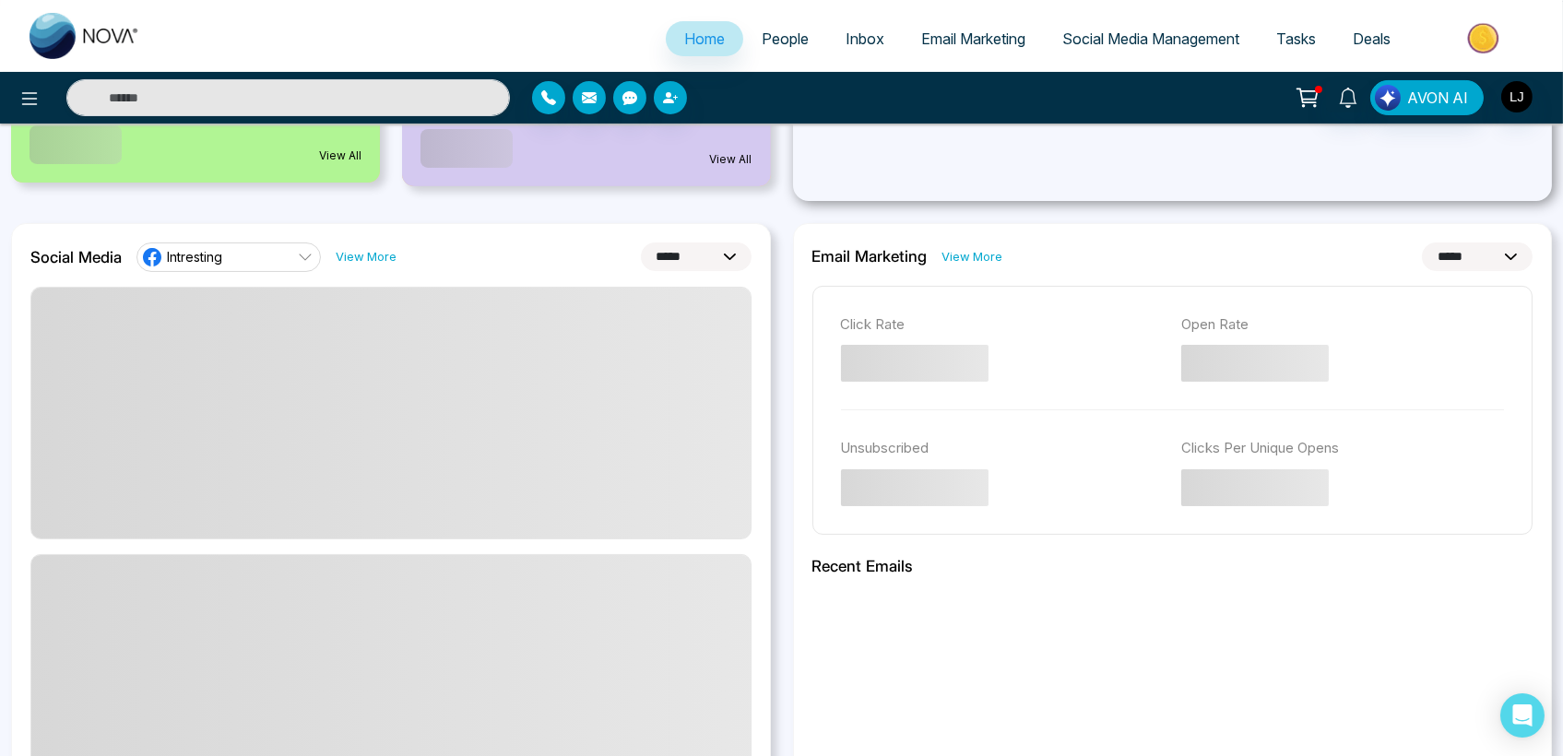
scroll to position [409, 0]
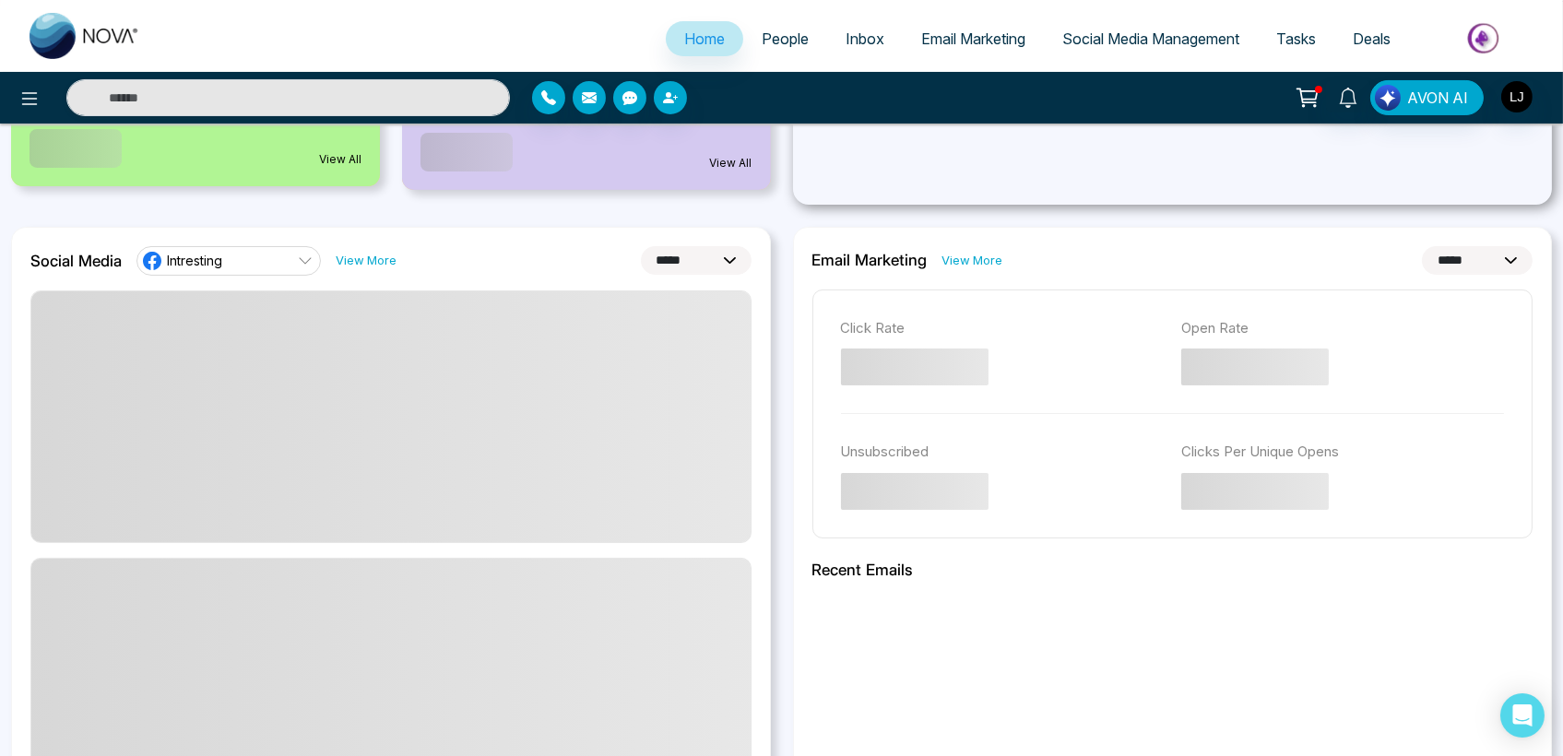
click at [275, 243] on div "**********" at bounding box center [391, 662] width 760 height 870
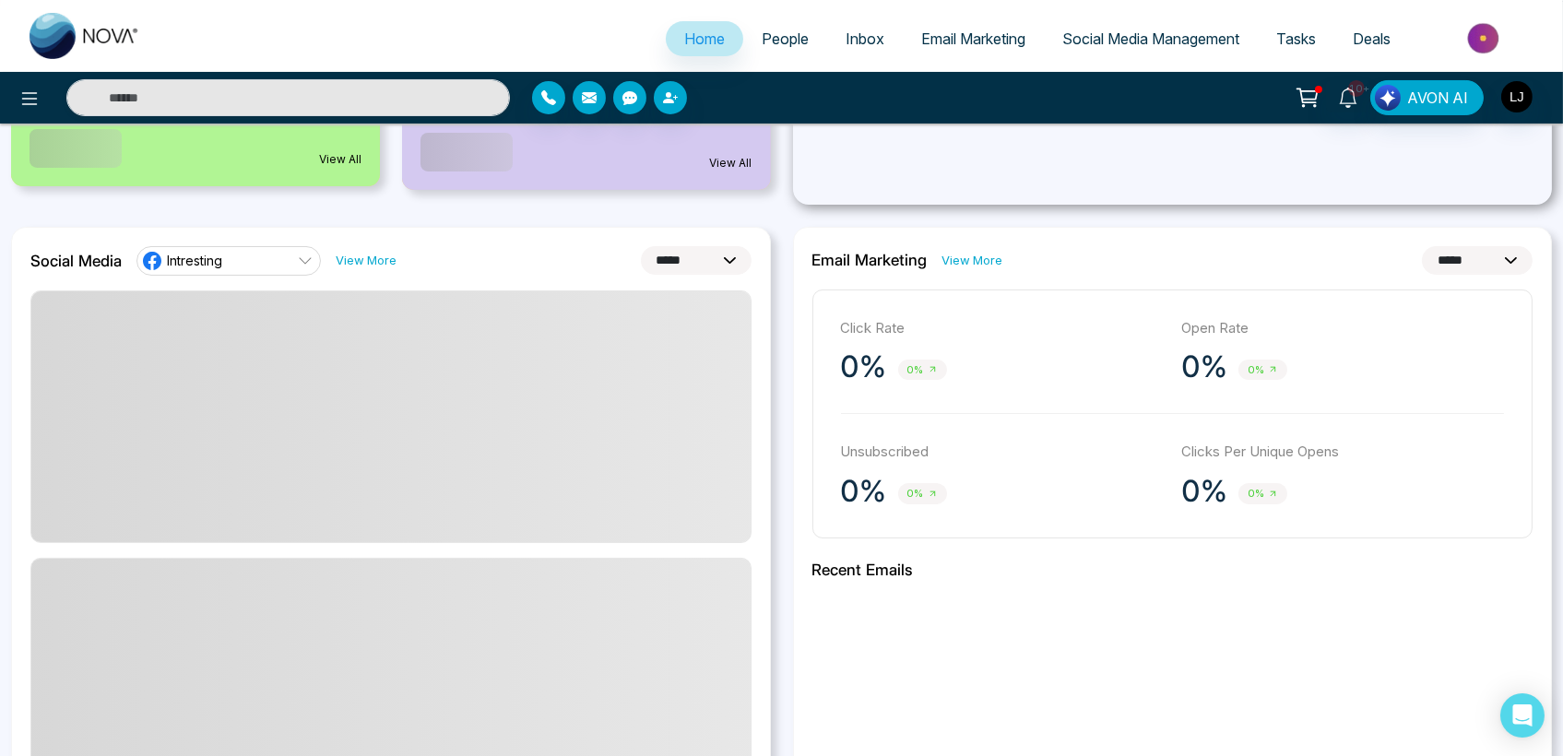
click at [262, 270] on link "Intresting" at bounding box center [228, 261] width 184 height 30
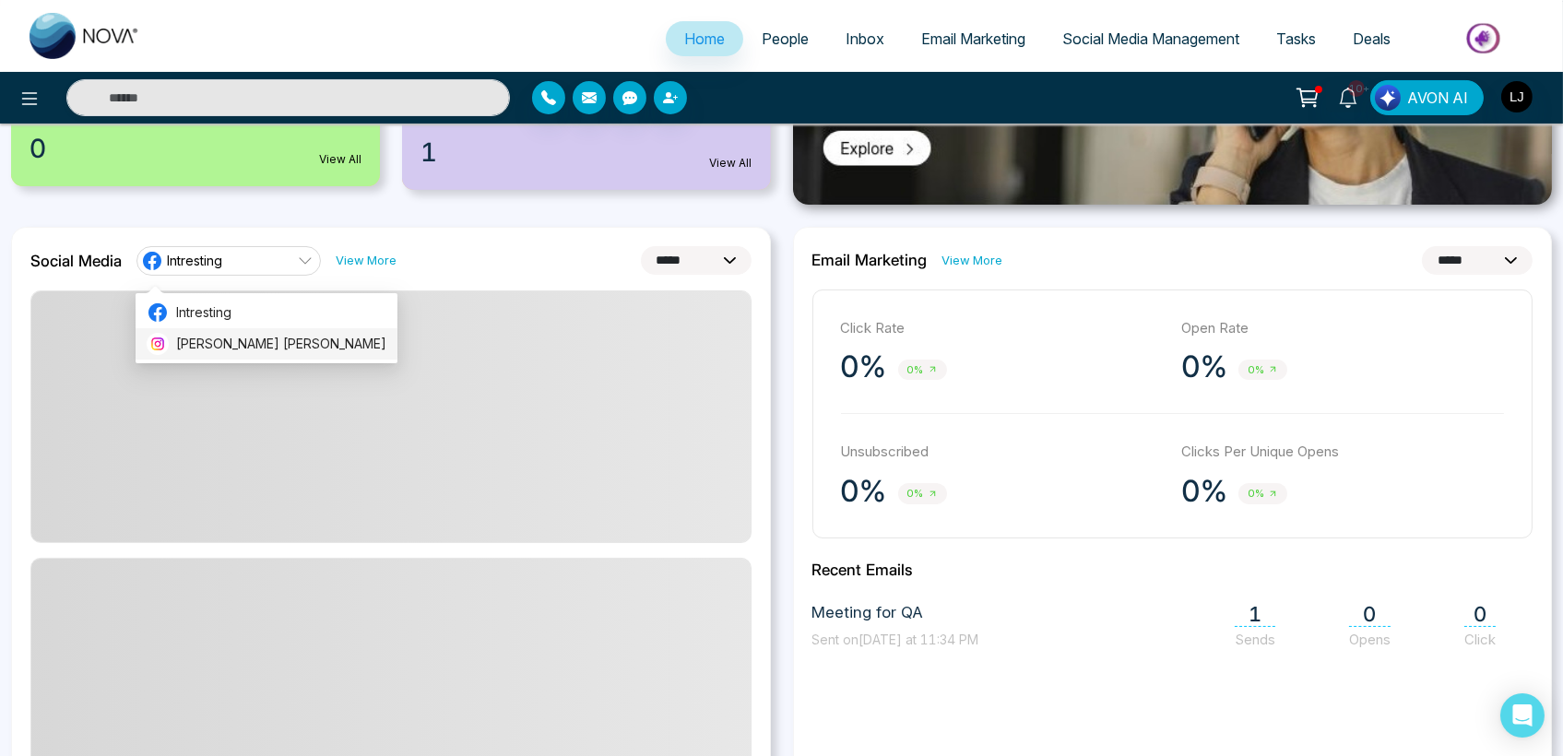
scroll to position [422, 0]
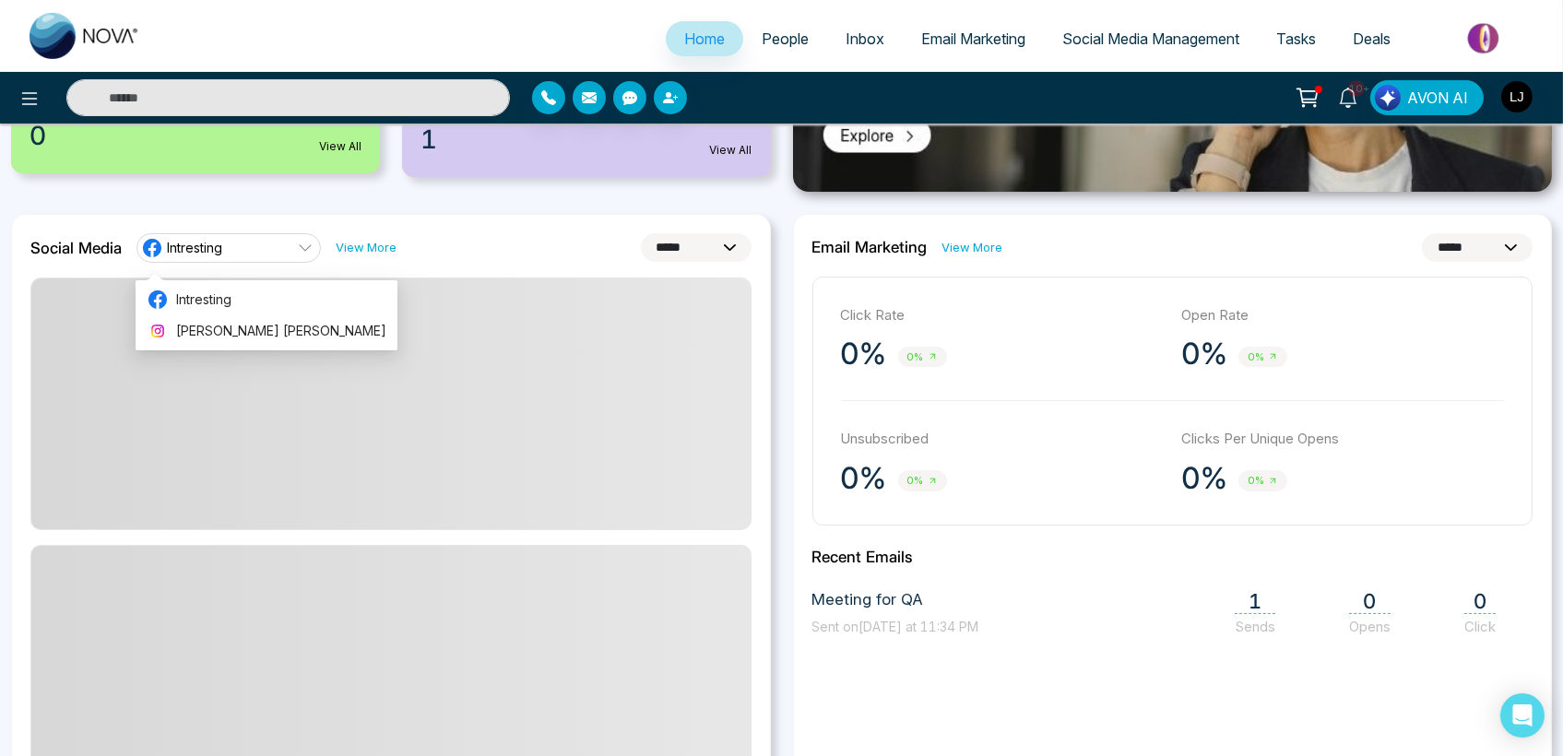
click at [244, 333] on span "Lokesh Avinash Joshi" at bounding box center [281, 331] width 210 height 20
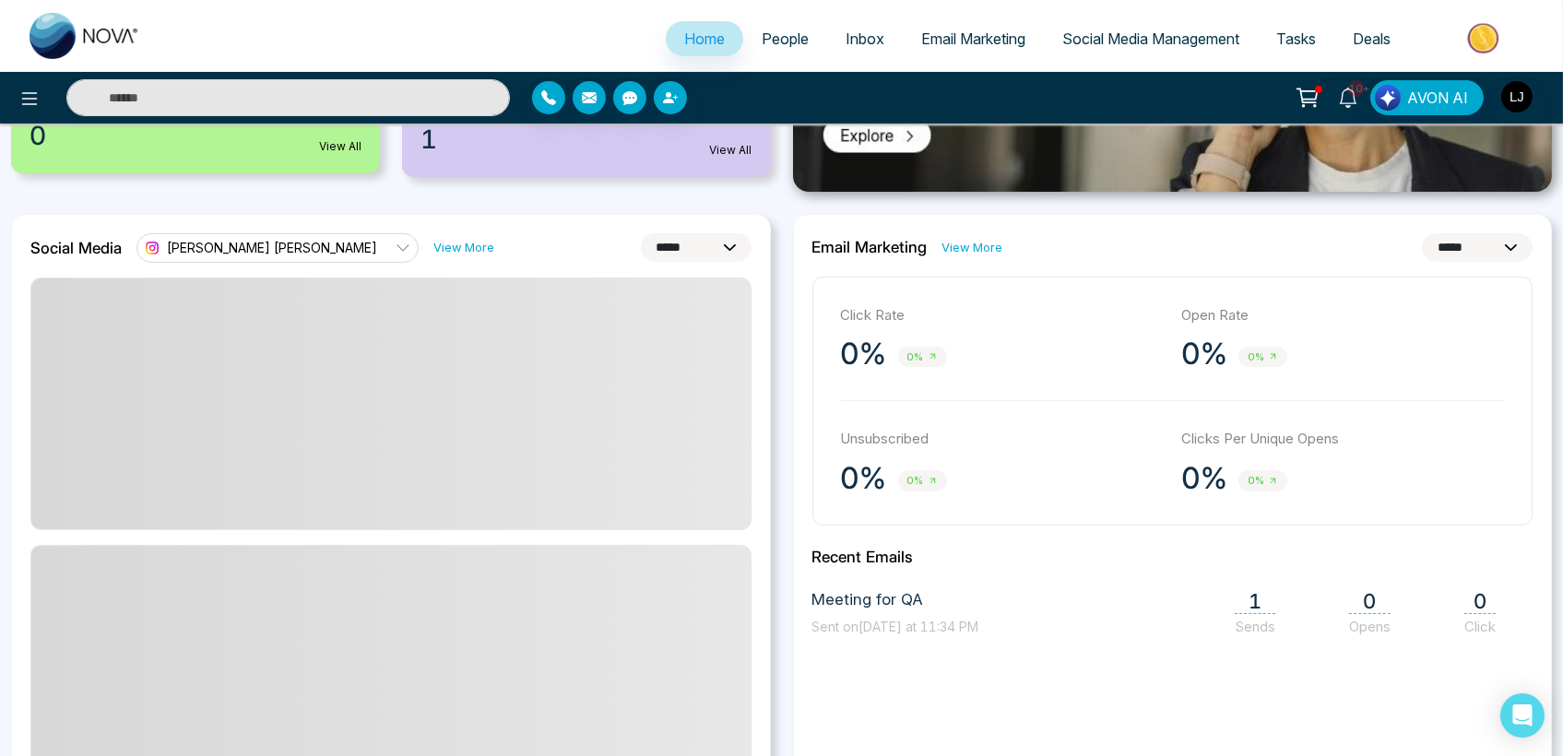
click at [662, 244] on select "**********" at bounding box center [696, 247] width 111 height 29
select select "**"
click at [641, 233] on select "**********" at bounding box center [696, 247] width 111 height 29
click at [533, 247] on div "**********" at bounding box center [390, 248] width 721 height 30
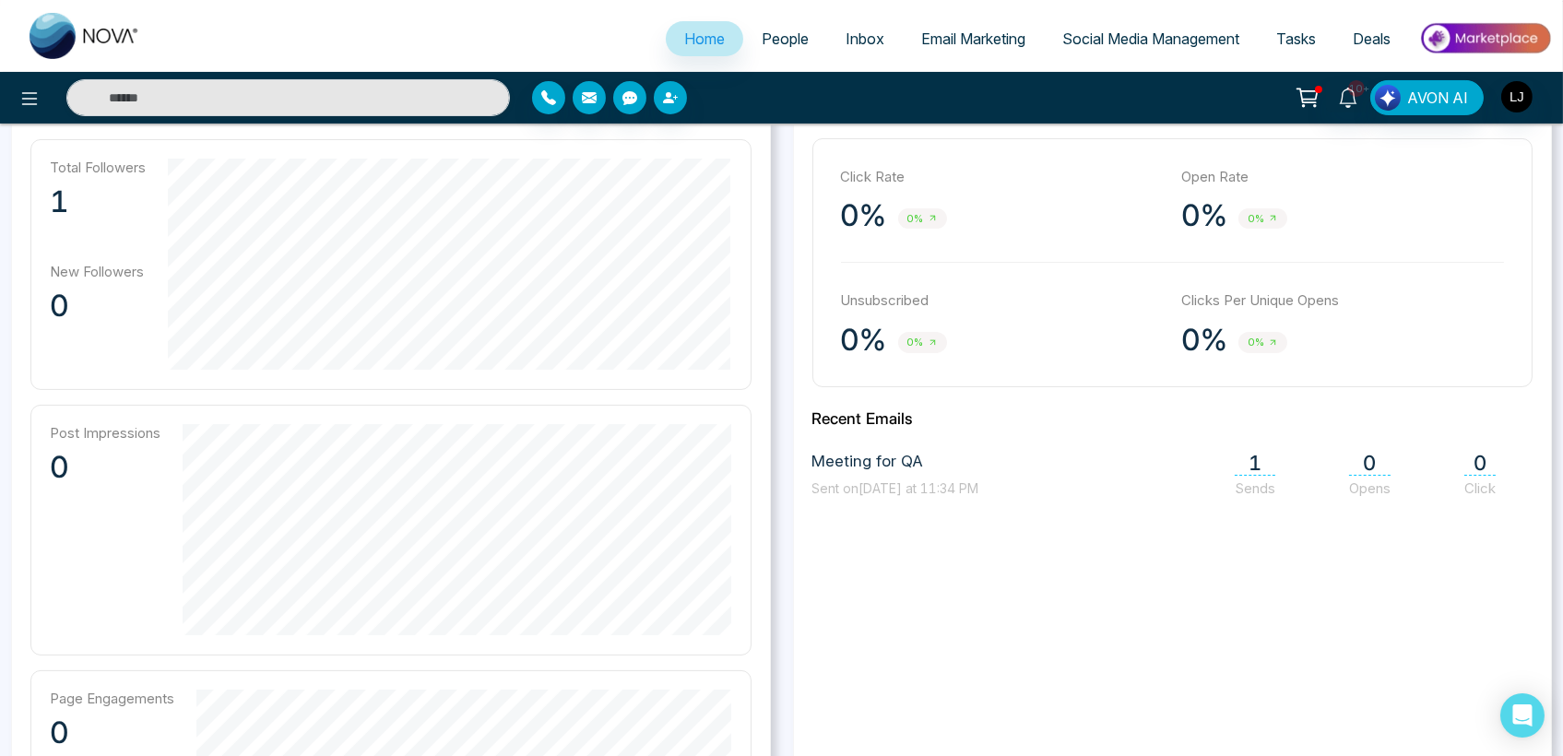
scroll to position [525, 0]
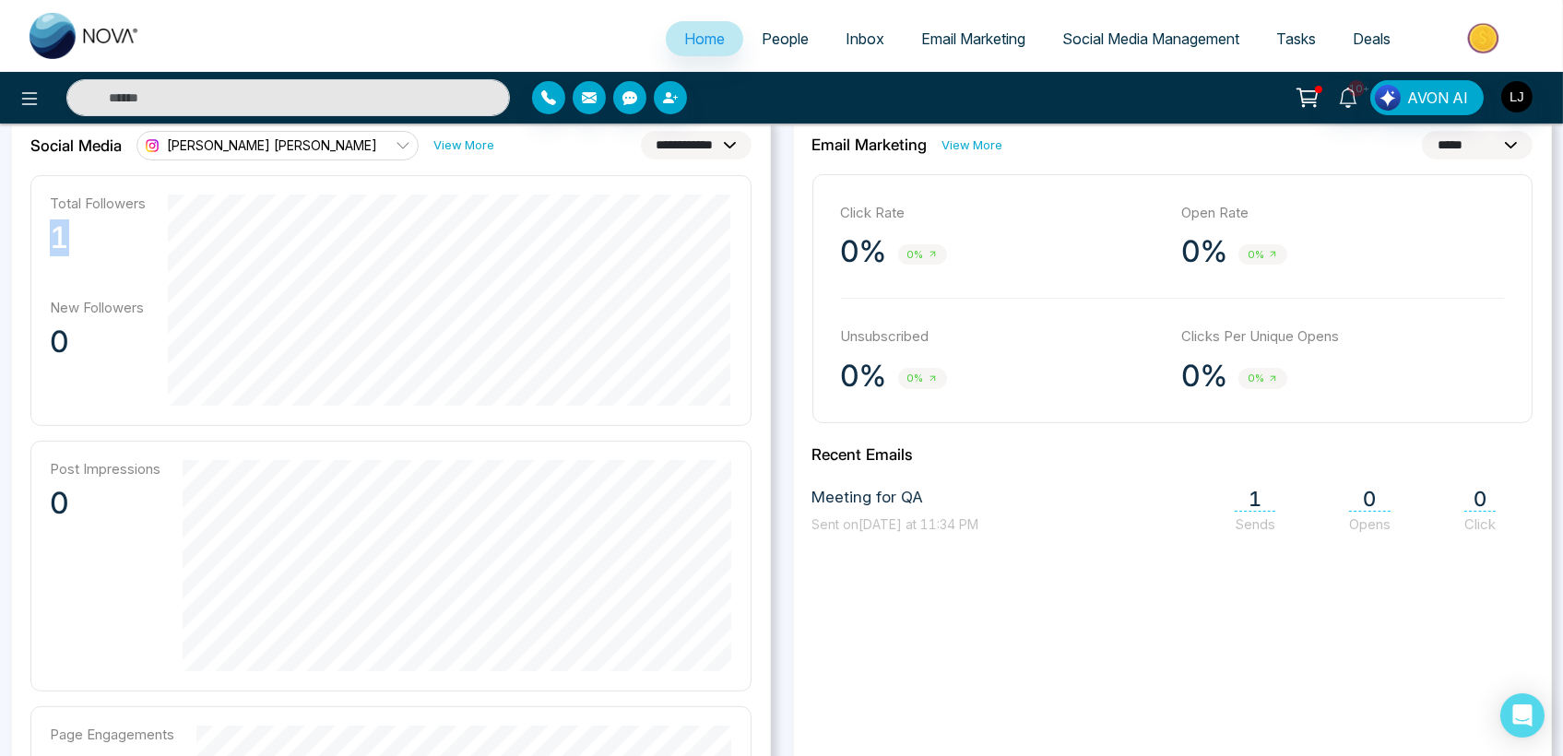
drag, startPoint x: 45, startPoint y: 235, endPoint x: 90, endPoint y: 234, distance: 45.2
click at [90, 234] on div "Total Followers 1 New Followers 0" at bounding box center [390, 300] width 721 height 251
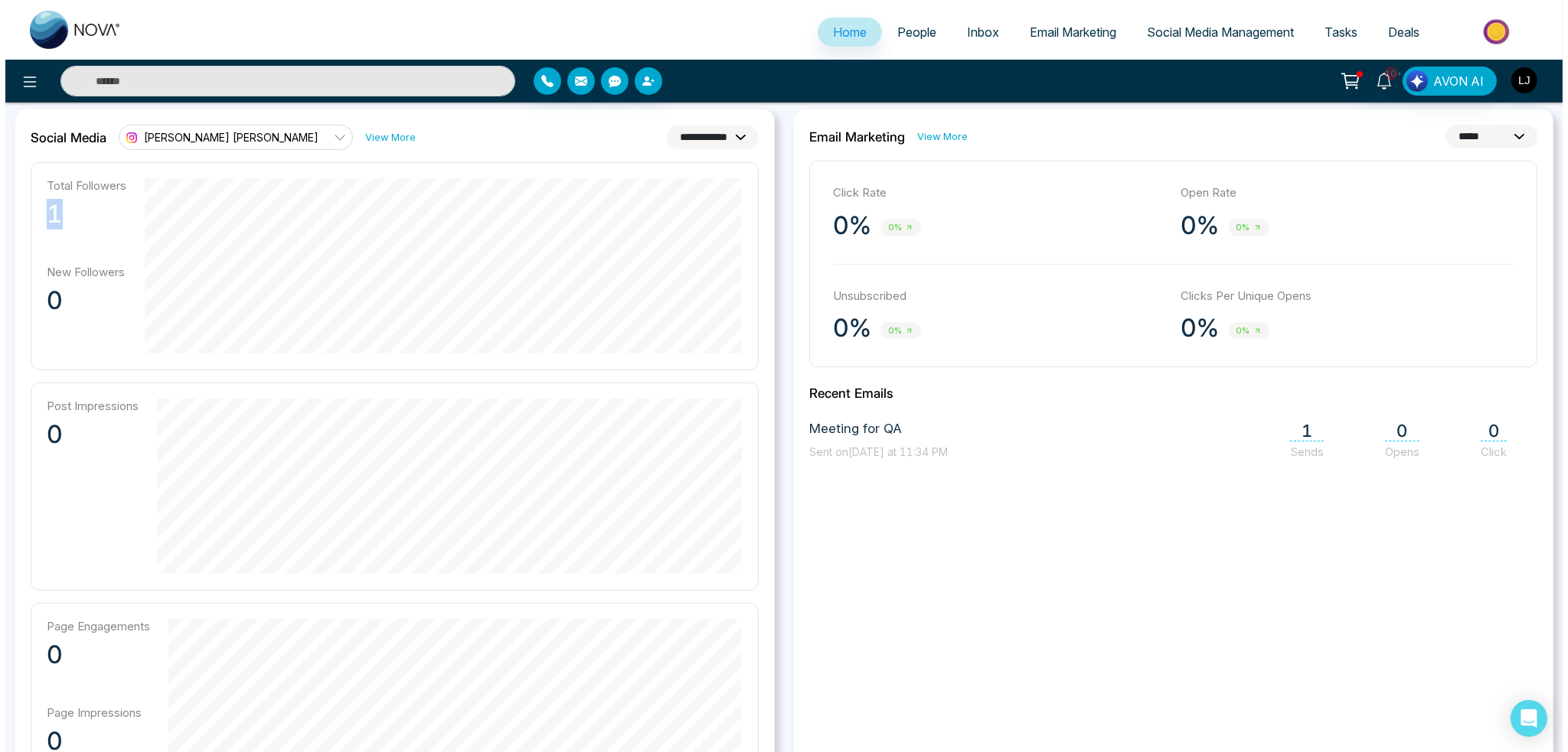
scroll to position [468, 0]
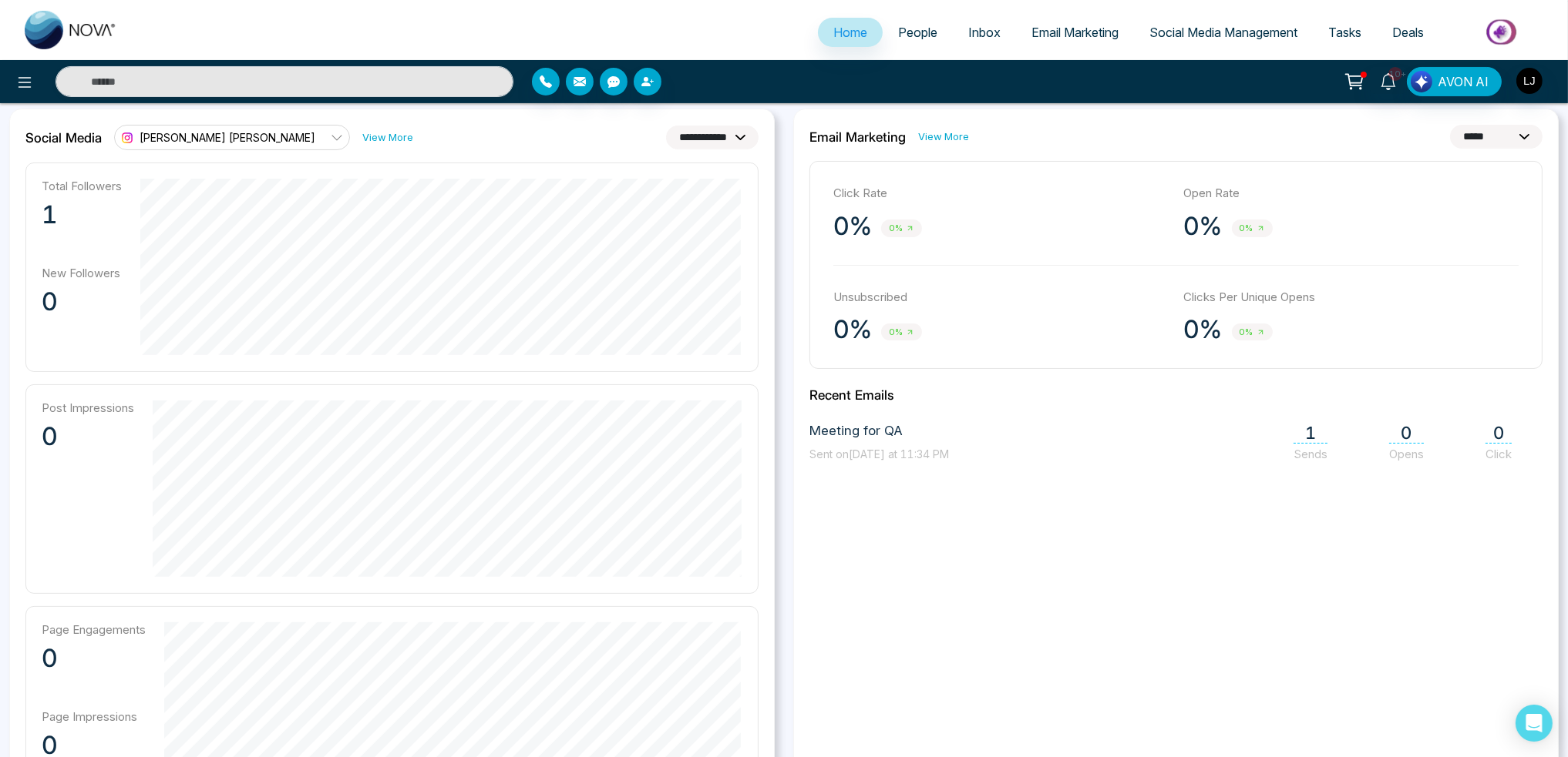
click at [843, 564] on div "**********" at bounding box center [1176, 470] width 766 height 723
click at [20, 74] on icon at bounding box center [24, 83] width 18 height 18
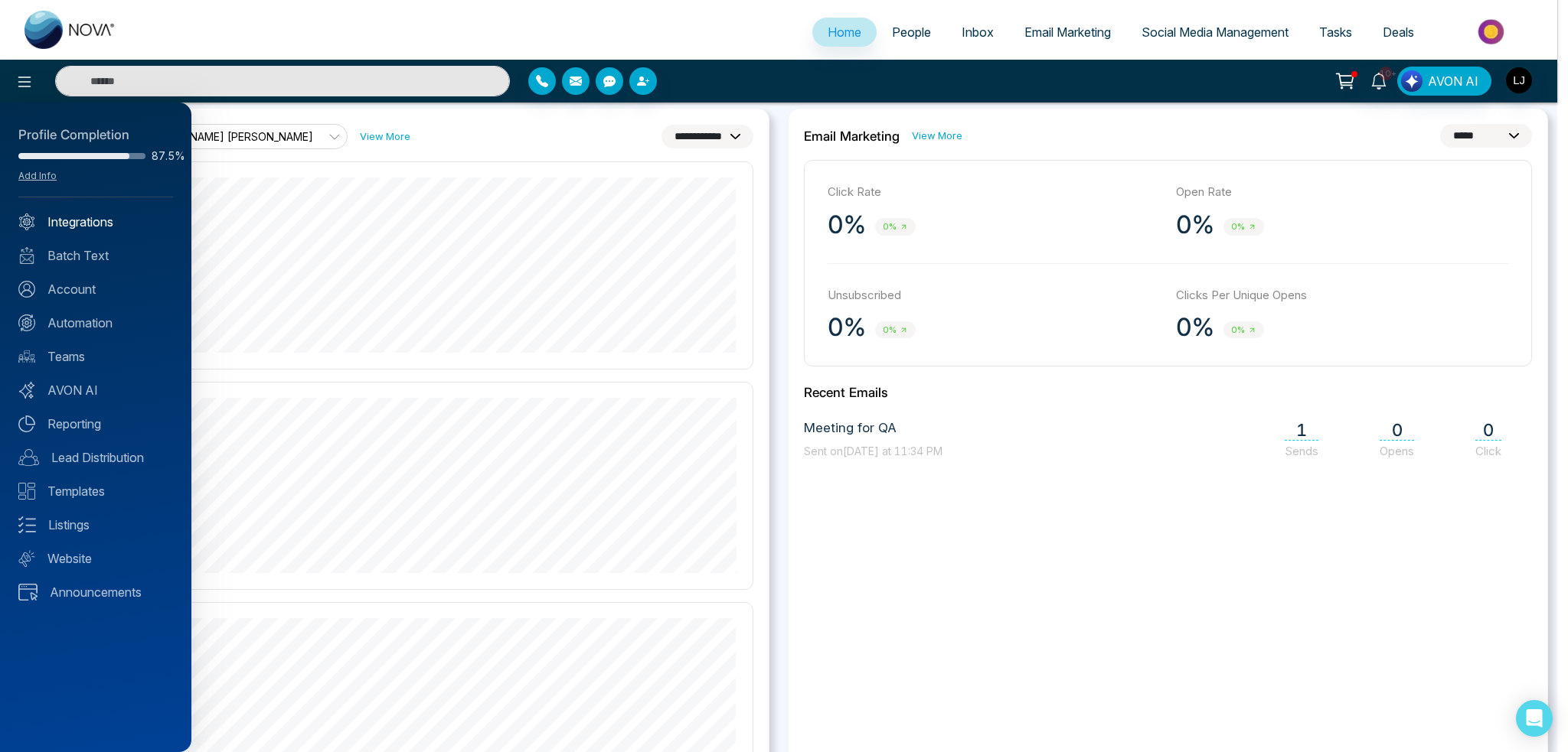
click at [83, 227] on link "Integrations" at bounding box center [96, 222] width 154 height 18
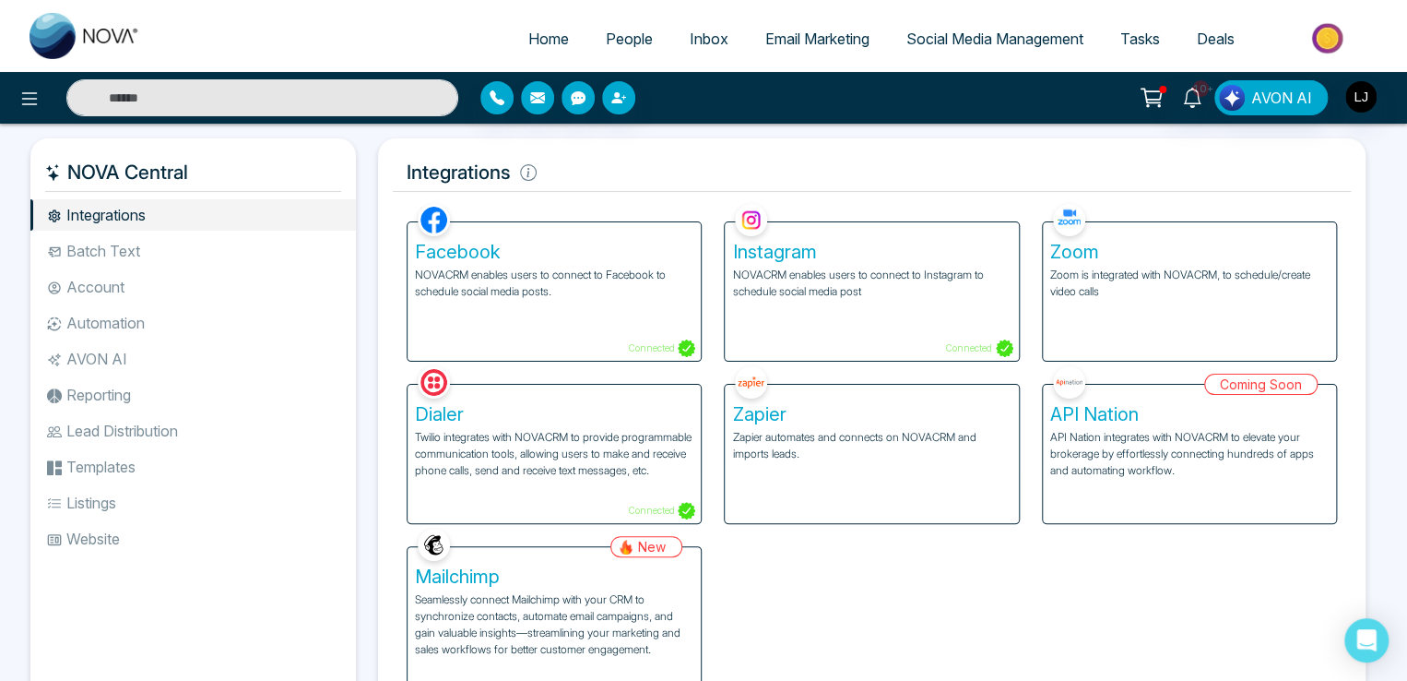
click at [439, 584] on h5 "Mailchimp" at bounding box center [554, 576] width 278 height 22
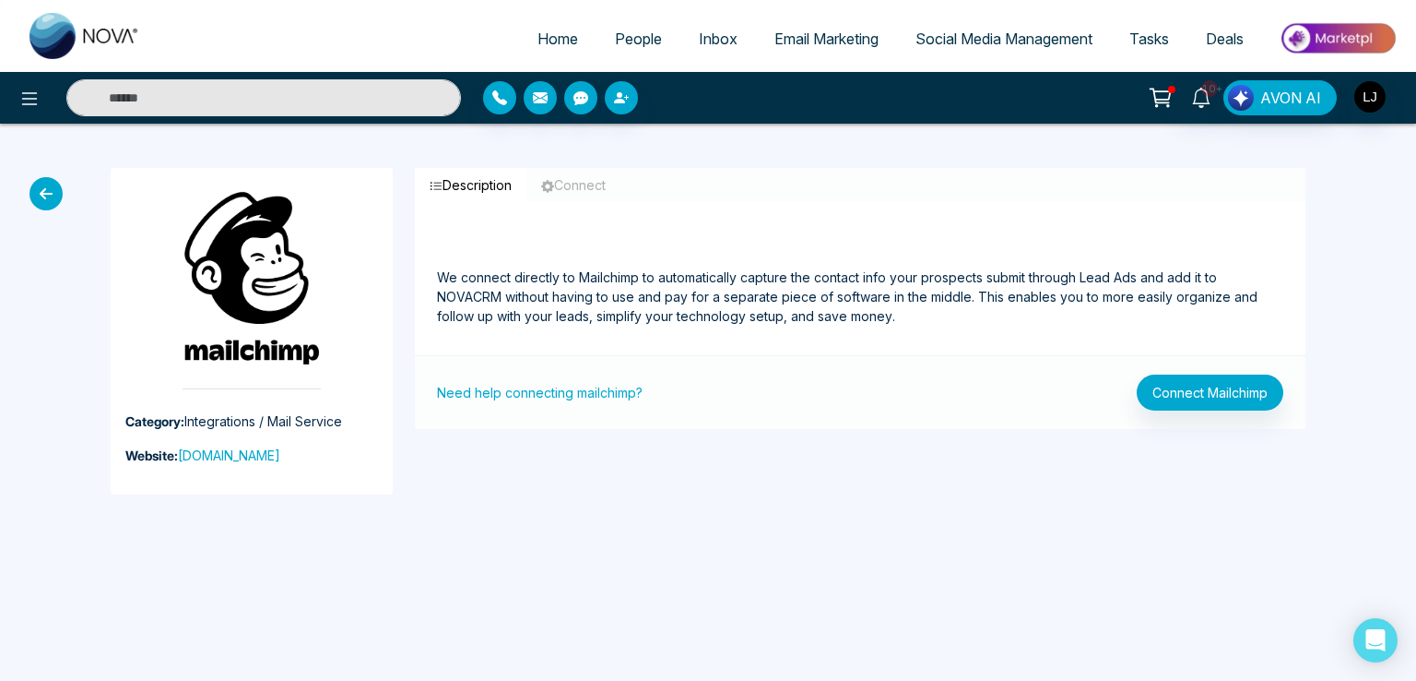
click at [31, 189] on icon at bounding box center [46, 193] width 33 height 33
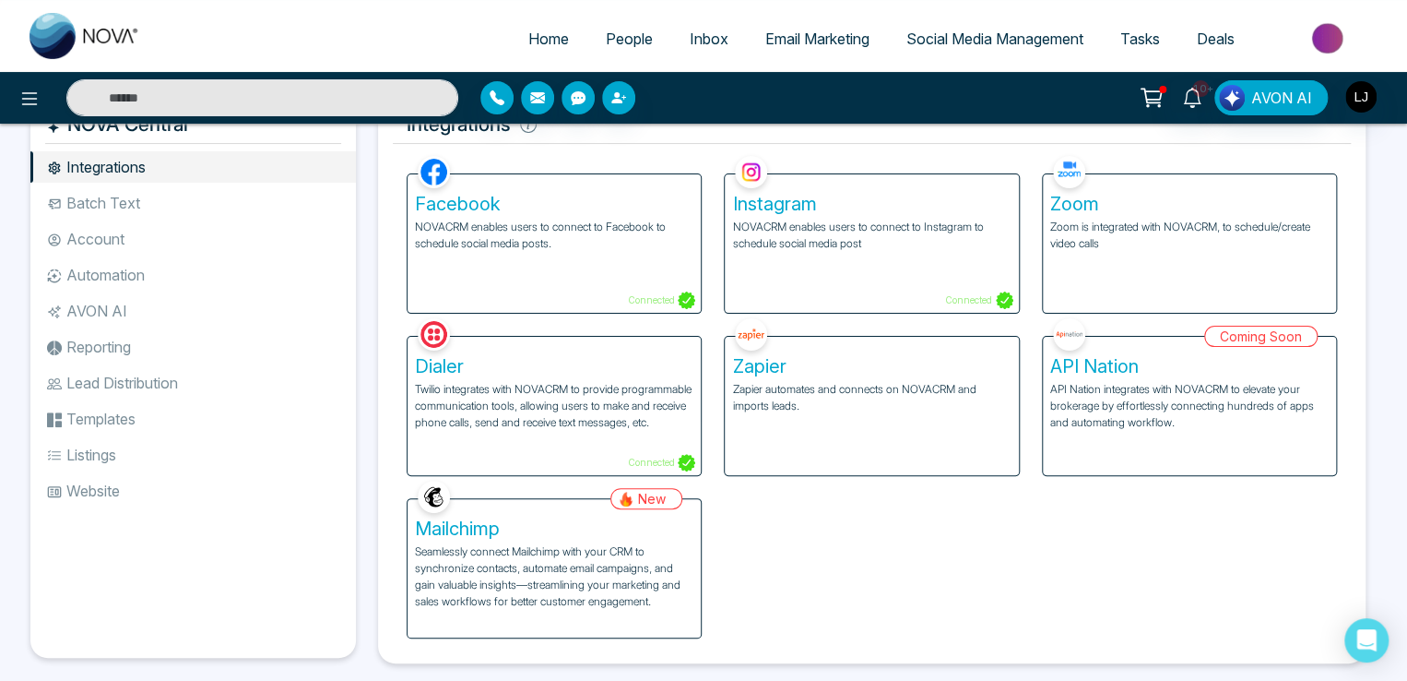
scroll to position [74, 0]
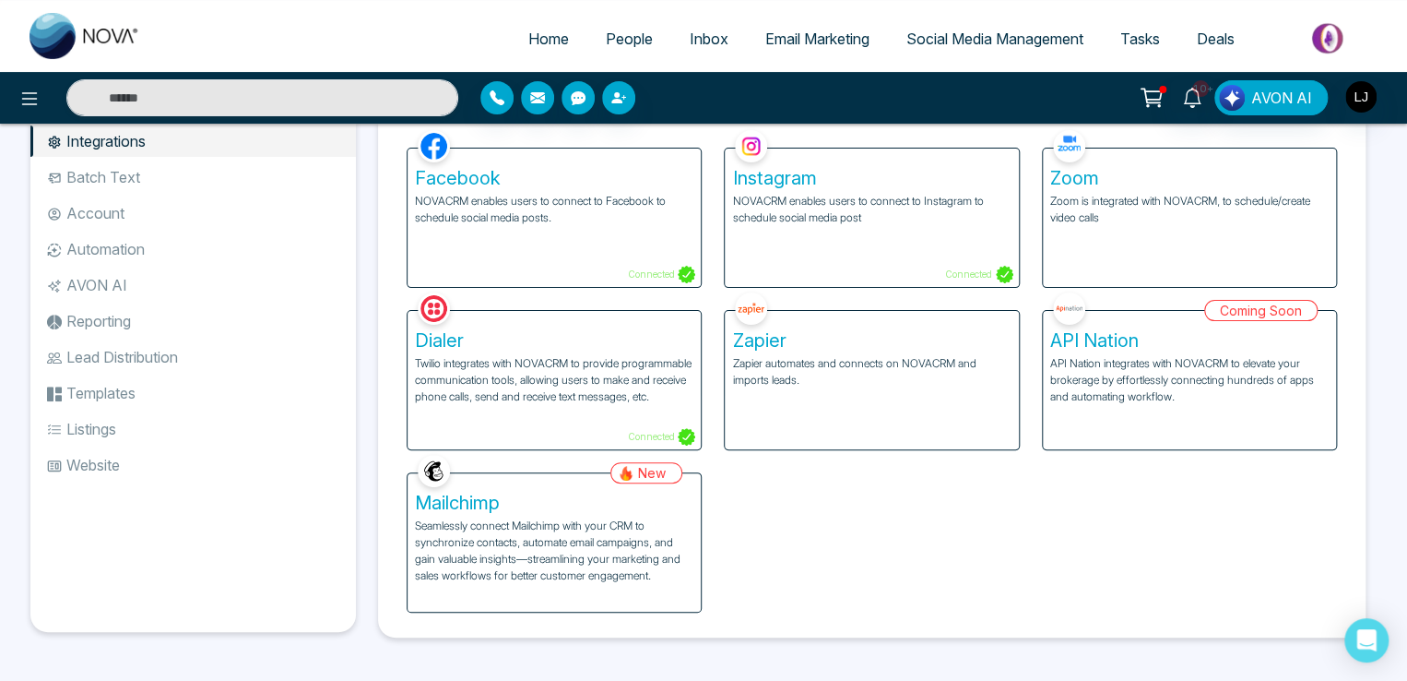
click at [534, 550] on p "Seamlessly connect Mailchimp with your CRM to synchronize contacts, automate em…" at bounding box center [554, 550] width 278 height 66
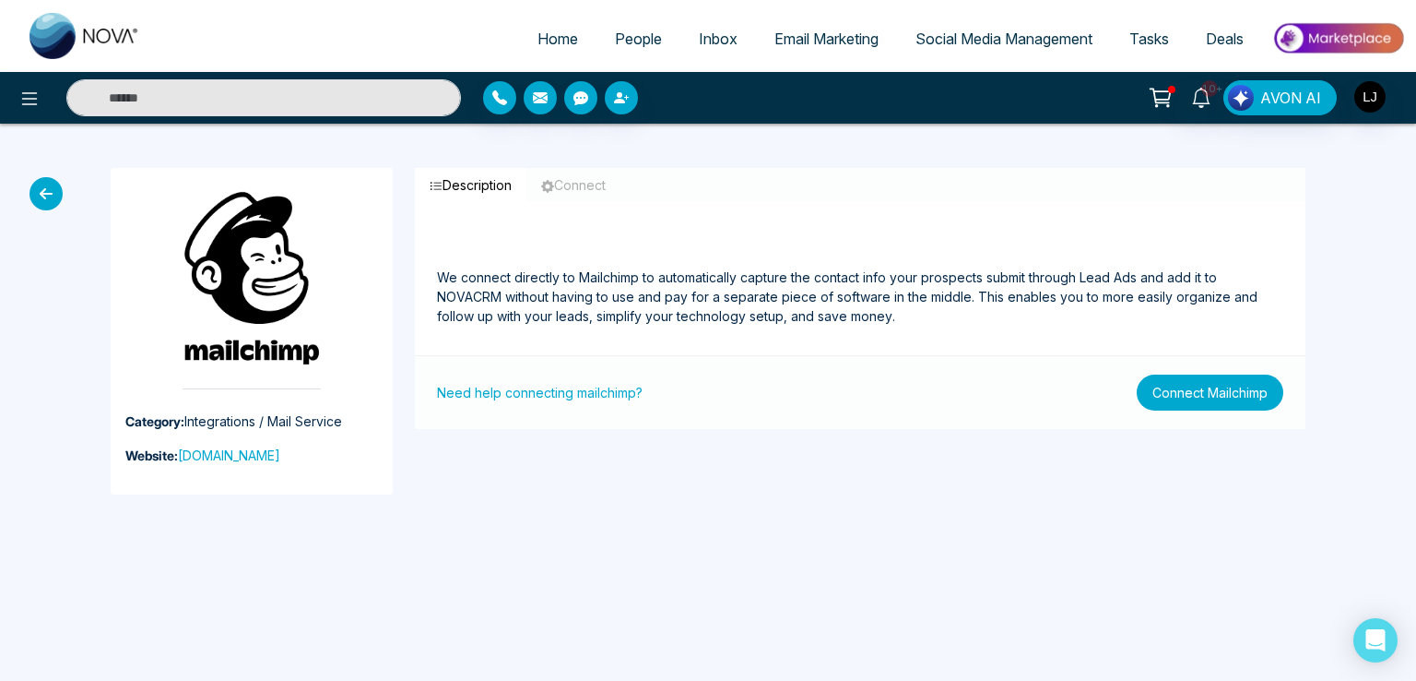
click at [1213, 389] on button "Connect Mailchimp" at bounding box center [1210, 392] width 147 height 36
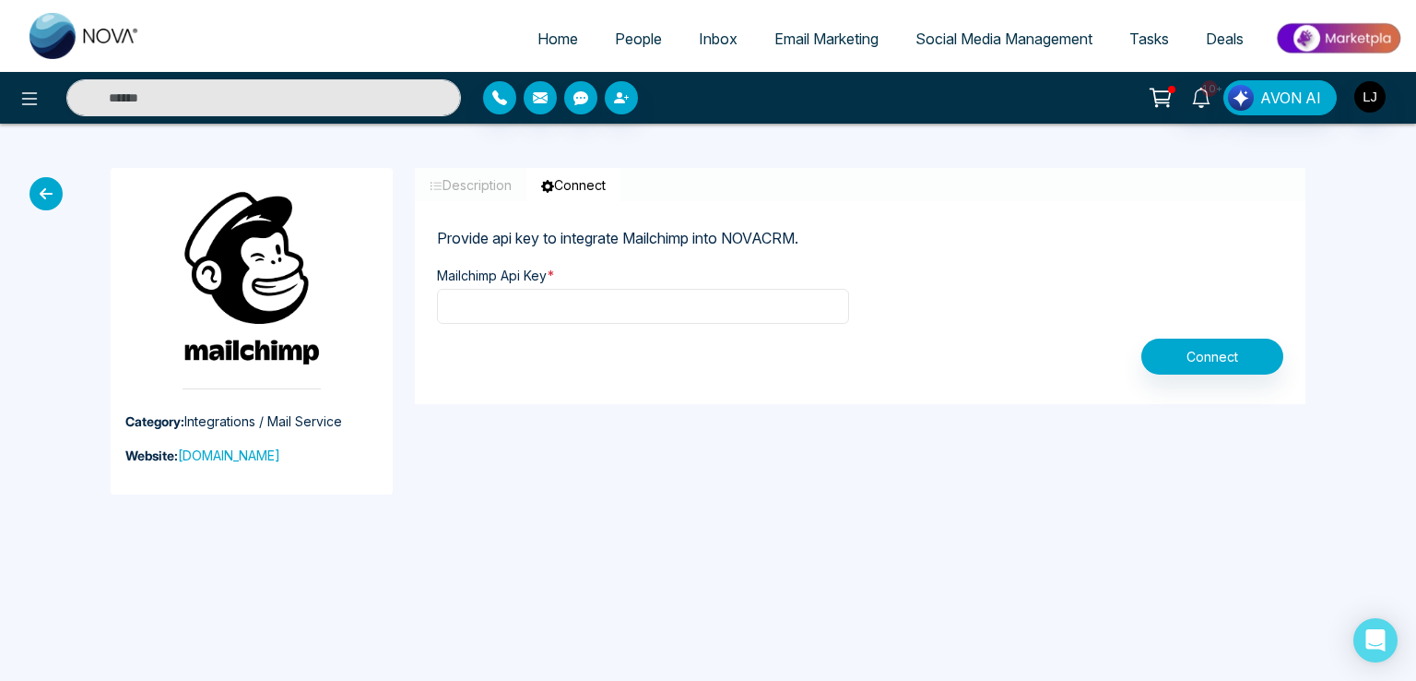
click at [516, 295] on input "text" at bounding box center [643, 306] width 412 height 35
click at [562, 301] on input "text" at bounding box center [643, 306] width 412 height 35
paste input "**********"
type input "**********"
click at [1209, 359] on button "Connect" at bounding box center [1213, 356] width 142 height 36
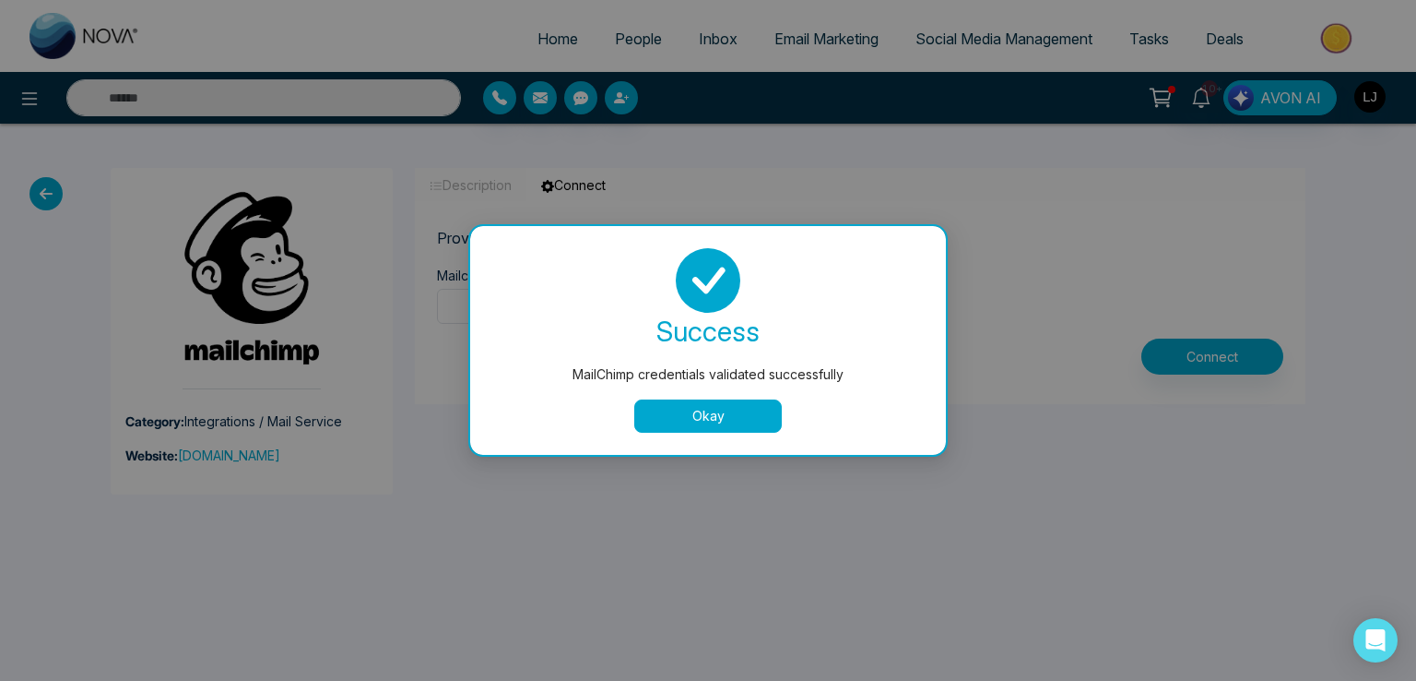
click at [667, 429] on button "Okay" at bounding box center [708, 415] width 148 height 33
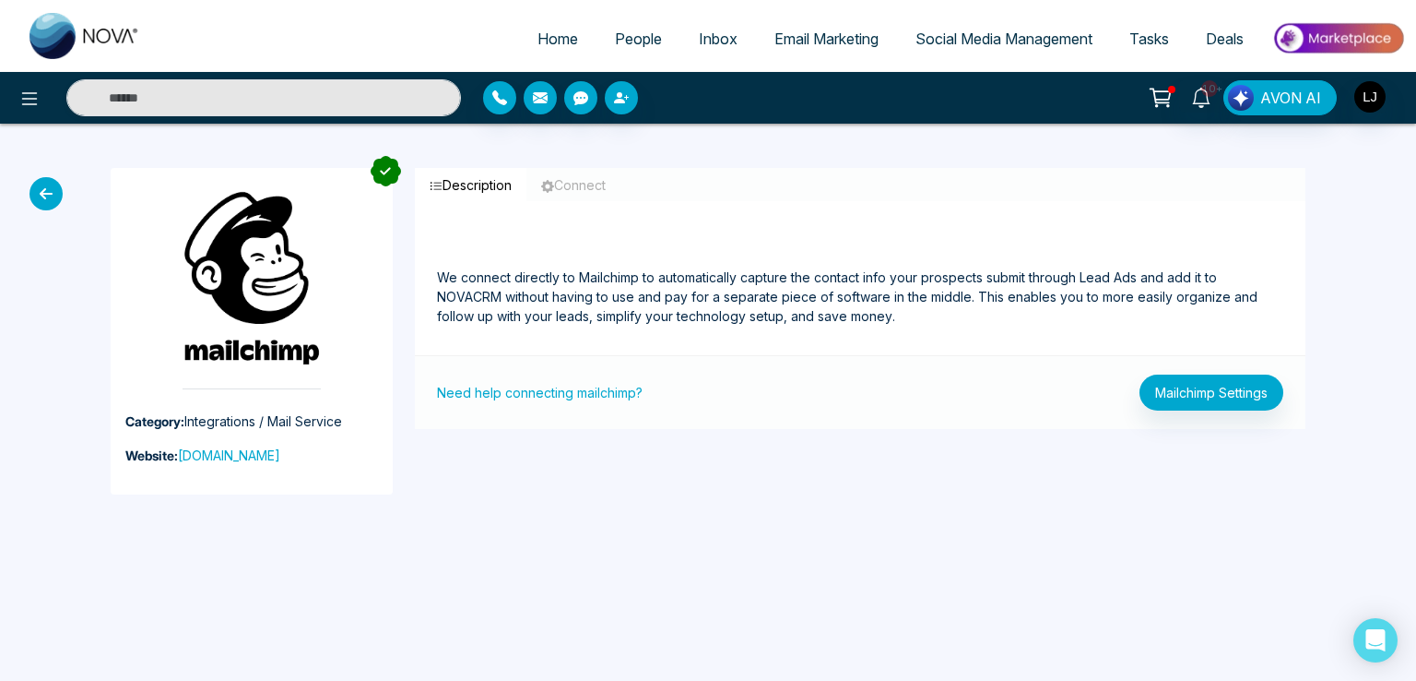
click at [35, 185] on icon at bounding box center [46, 193] width 33 height 33
